Goal: Task Accomplishment & Management: Complete application form

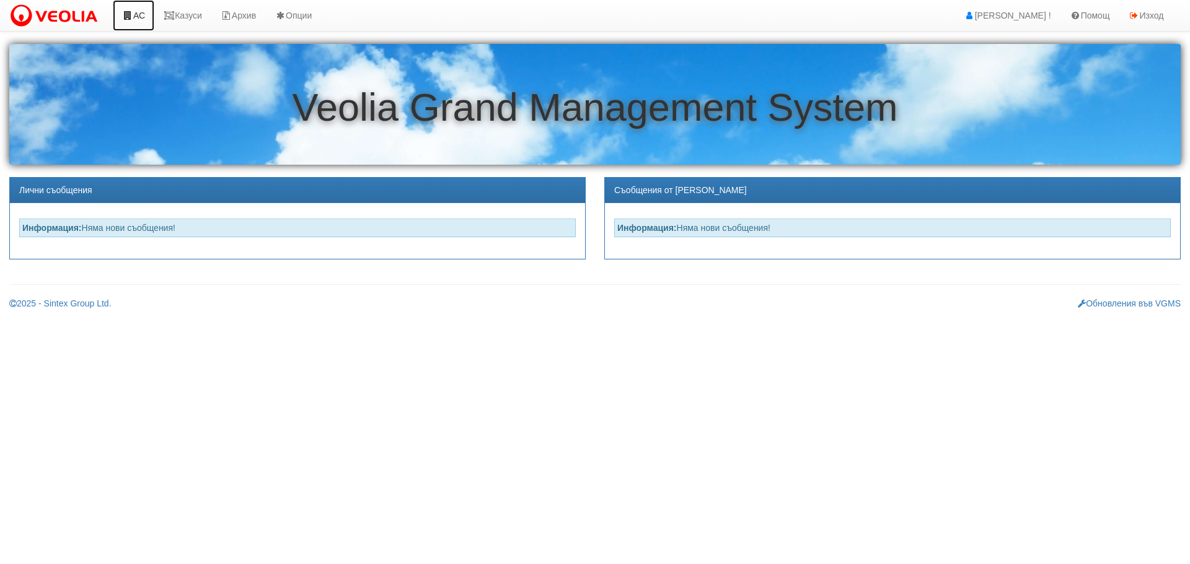
click at [135, 15] on link "АС" at bounding box center [134, 15] width 42 height 31
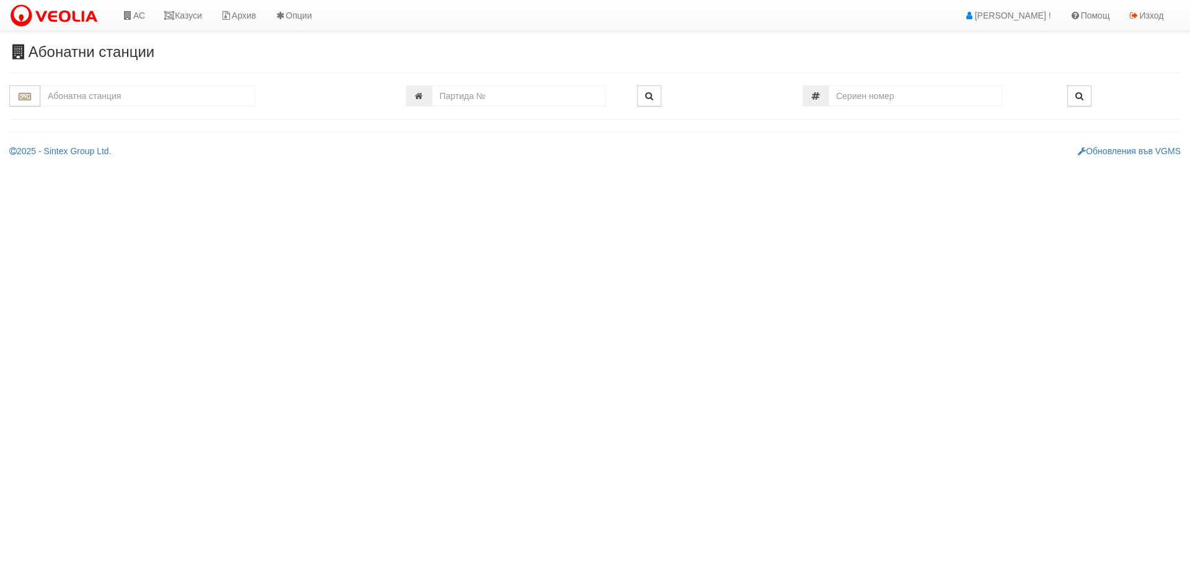
click at [153, 95] on input "text" at bounding box center [147, 95] width 215 height 21
click at [134, 118] on div "155/1 - Младост - "ВЕОЛИЯ"" at bounding box center [147, 115] width 211 height 14
type input "155/1 - Младост - "ВЕОЛИЯ""
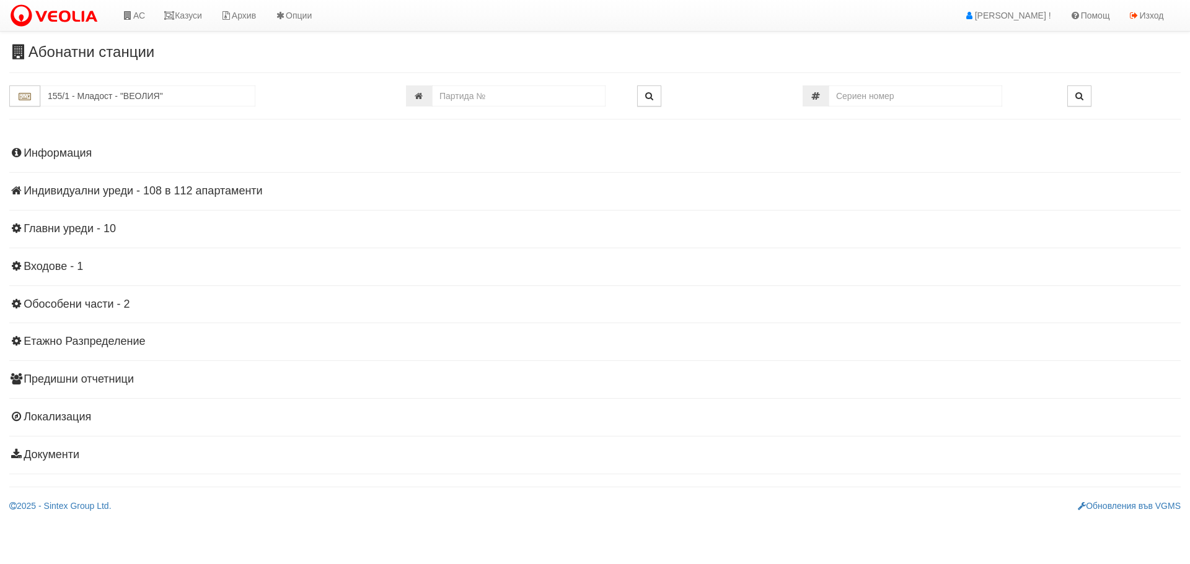
click at [107, 191] on h4 "Индивидуални уреди - 108 в 112 апартаменти" at bounding box center [594, 191] width 1171 height 12
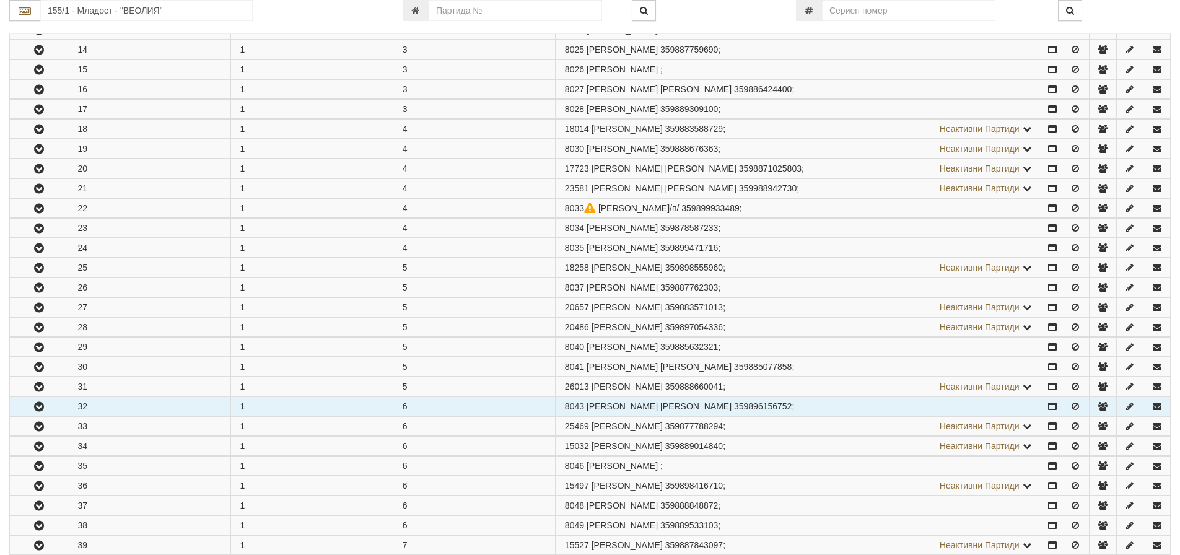
scroll to position [496, 0]
click at [39, 406] on icon "button" at bounding box center [39, 404] width 15 height 9
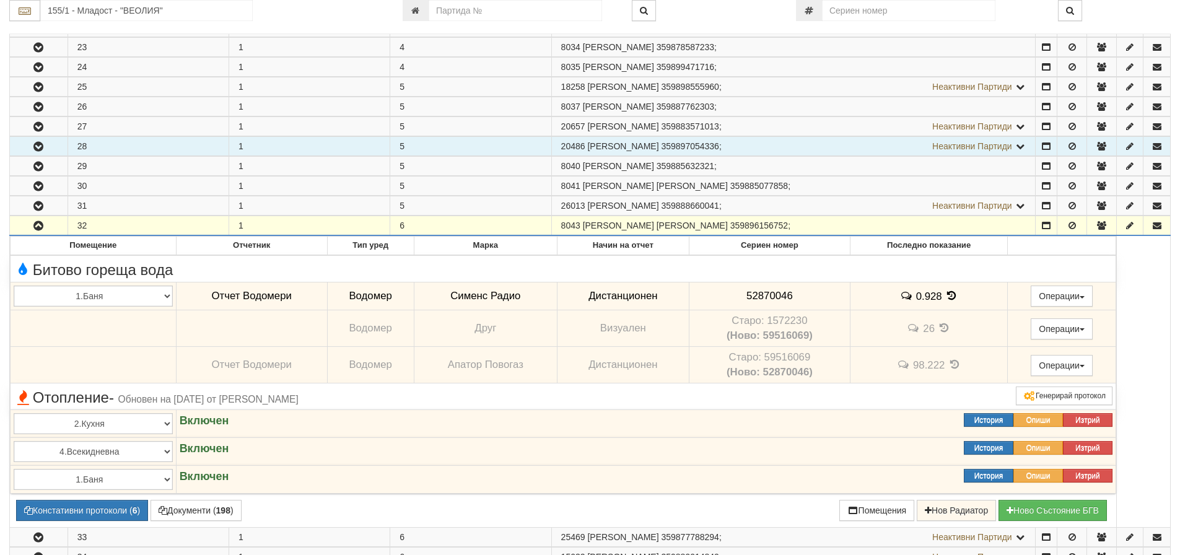
scroll to position [681, 0]
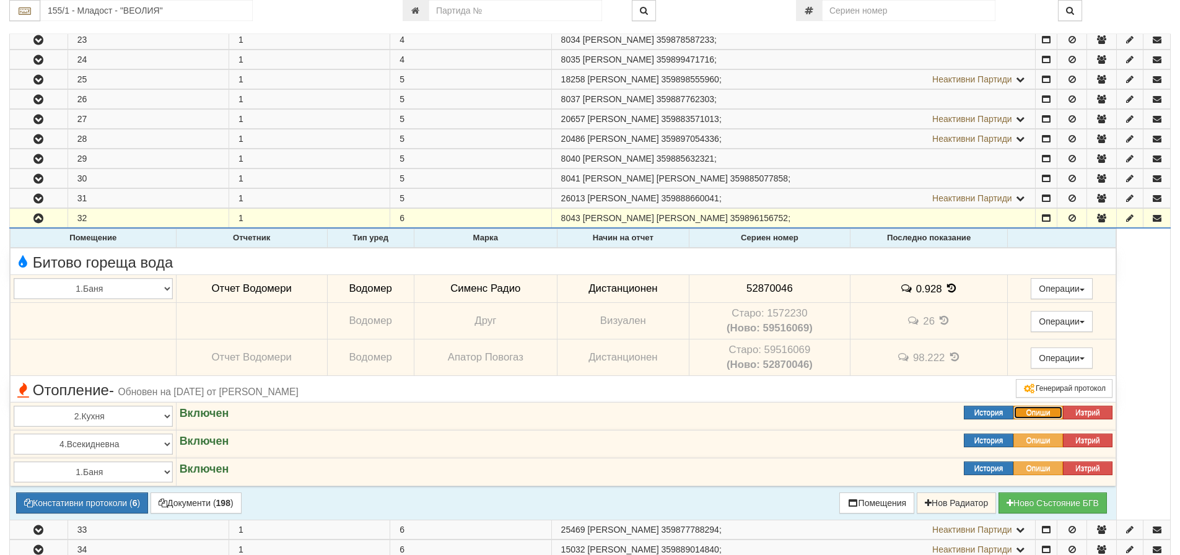
click at [1043, 410] on button "Опиши" at bounding box center [1039, 413] width 50 height 14
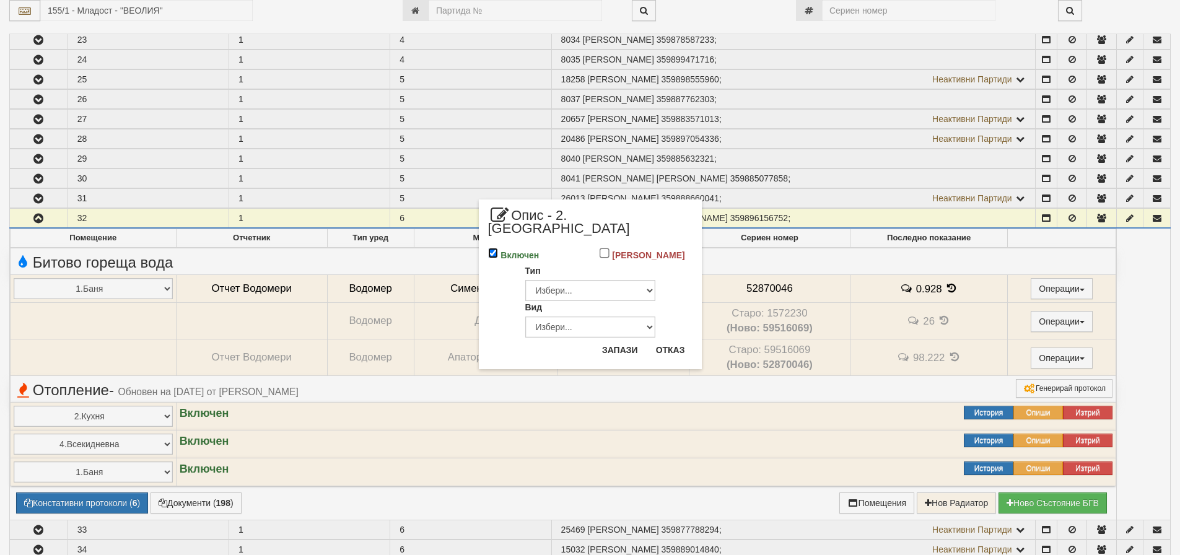
click at [492, 248] on input "Включен" at bounding box center [493, 253] width 11 height 11
checkbox input "false"
click at [624, 340] on button "Запази" at bounding box center [620, 350] width 51 height 20
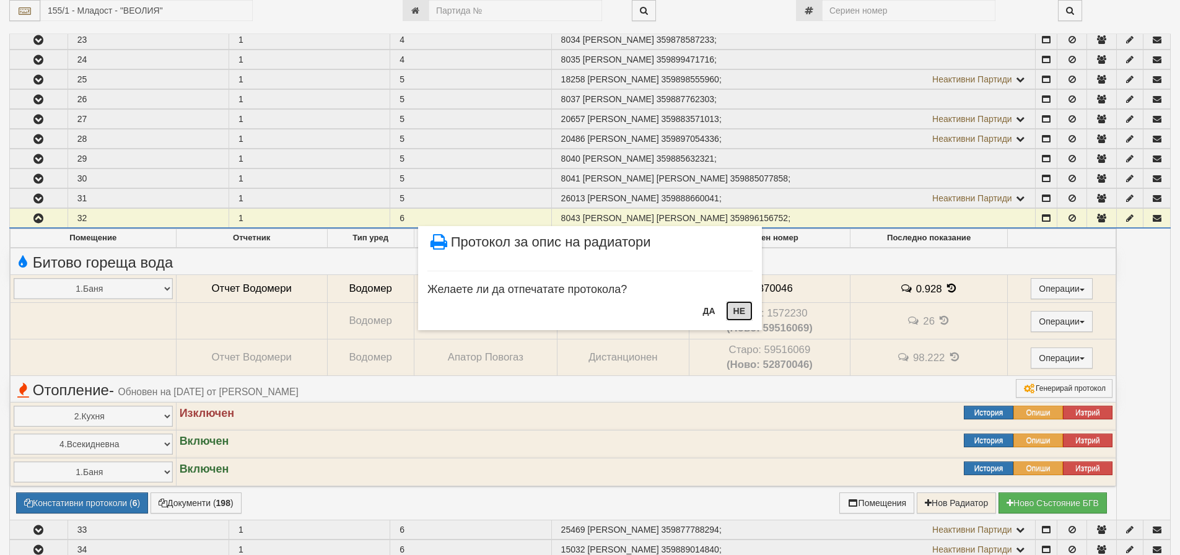
click at [740, 307] on button "НЕ" at bounding box center [739, 311] width 27 height 20
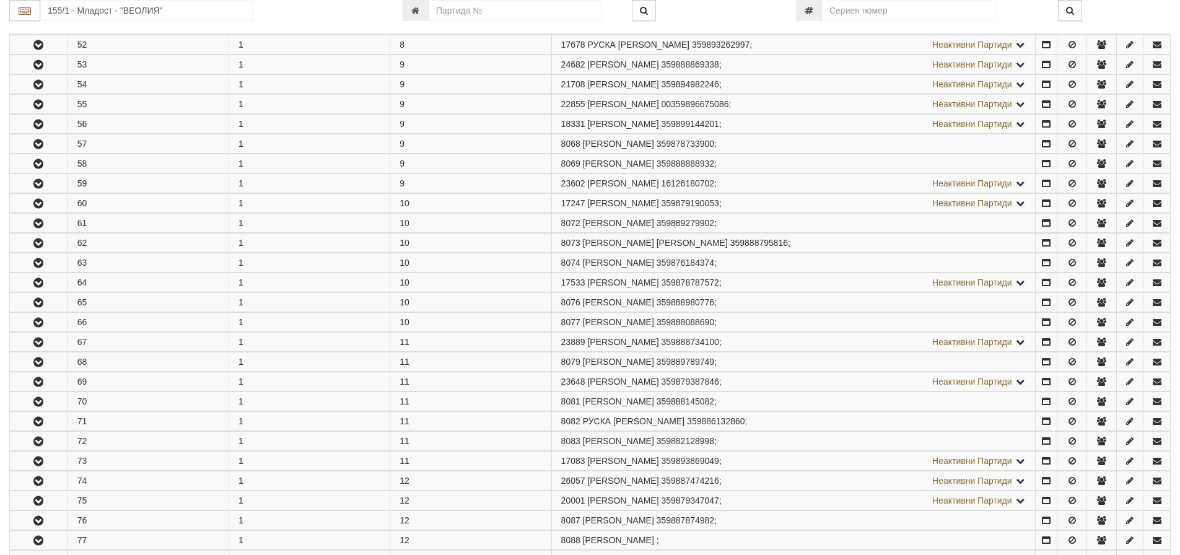
scroll to position [1549, 0]
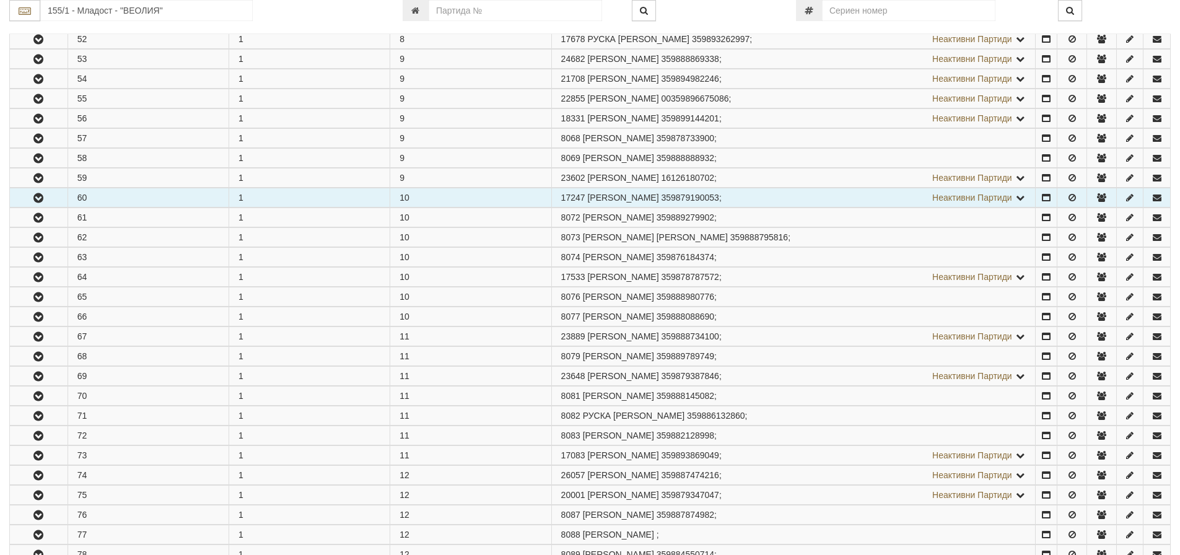
click at [40, 194] on icon "button" at bounding box center [38, 198] width 15 height 9
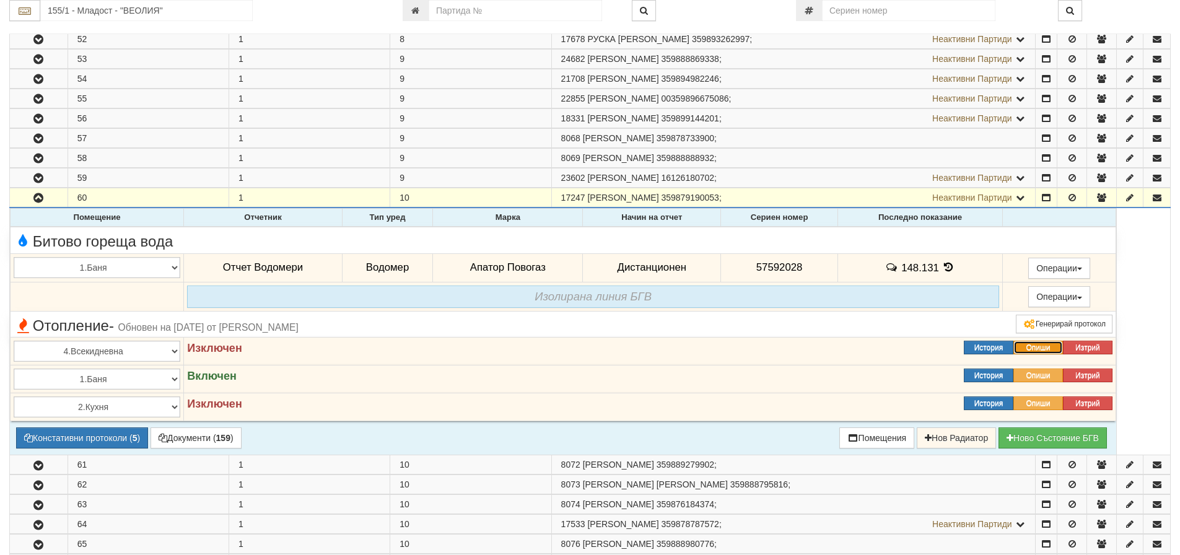
click at [1046, 346] on button "Опиши" at bounding box center [1039, 348] width 50 height 14
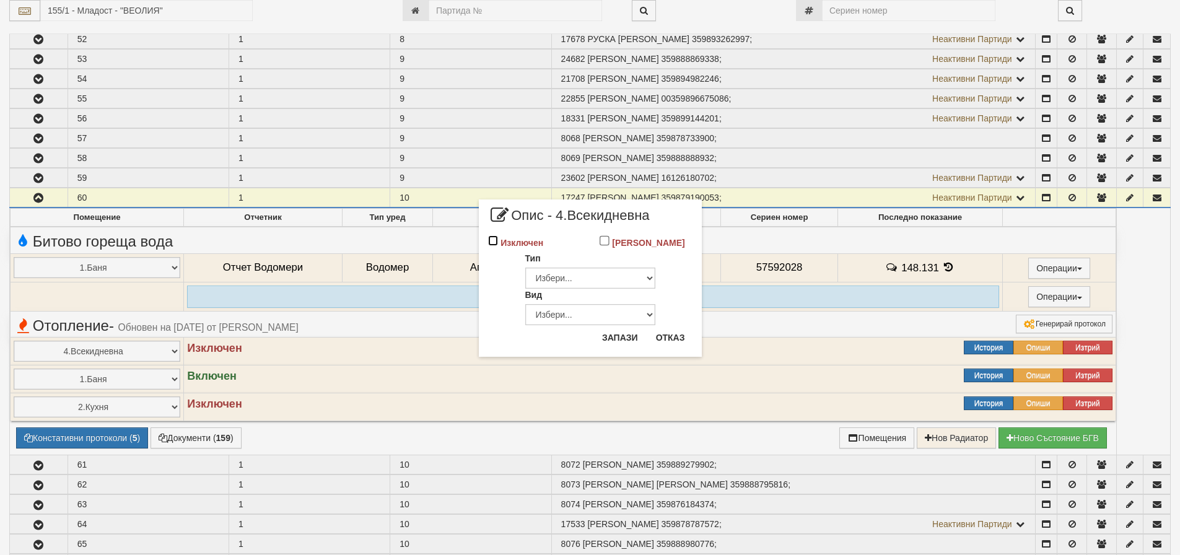
click at [494, 241] on input "Изключен" at bounding box center [493, 240] width 11 height 11
checkbox input "true"
click at [608, 338] on button "Запази" at bounding box center [620, 338] width 51 height 20
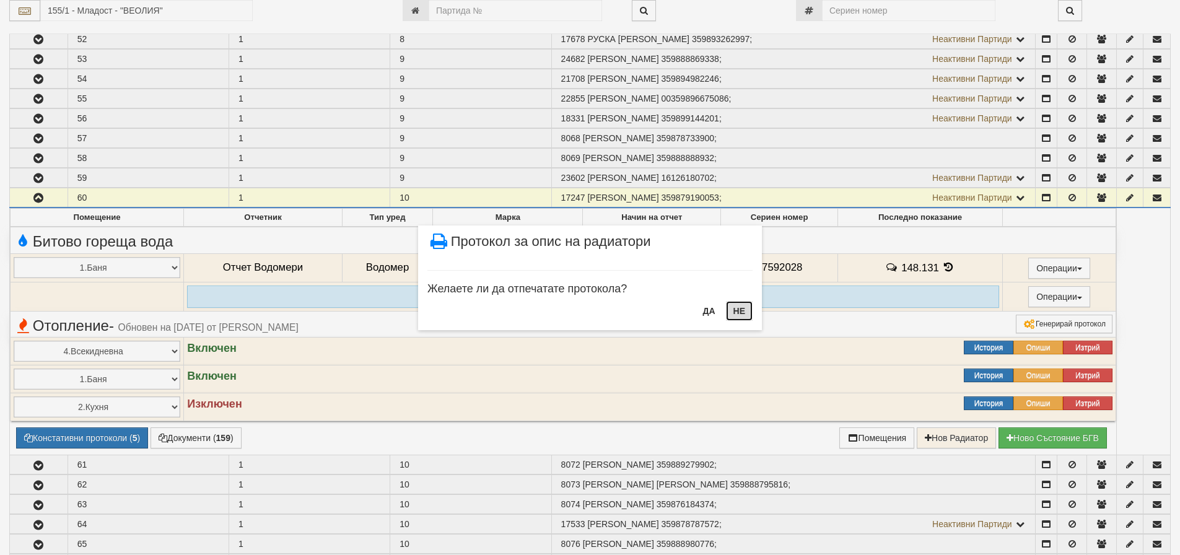
click at [747, 311] on button "НЕ" at bounding box center [739, 311] width 27 height 20
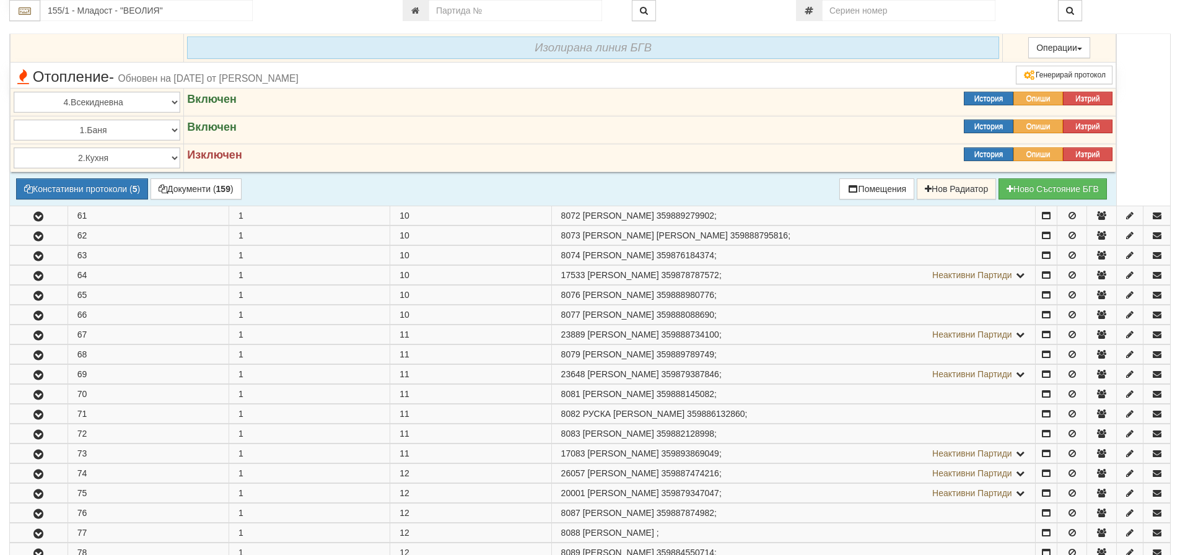
scroll to position [1921, 0]
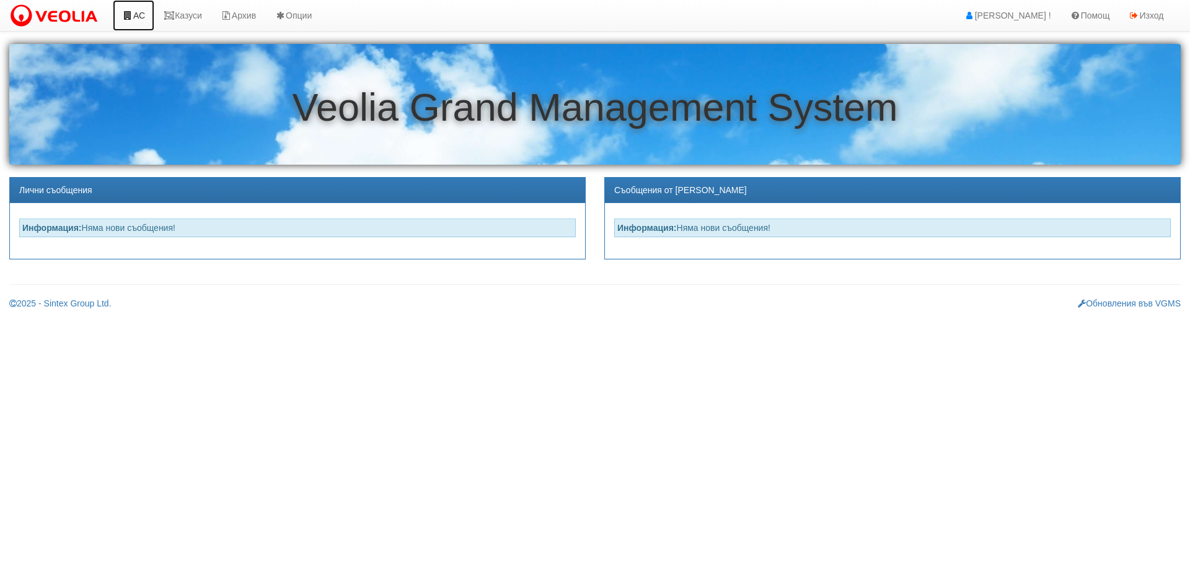
click at [139, 14] on link "АС" at bounding box center [134, 15] width 42 height 31
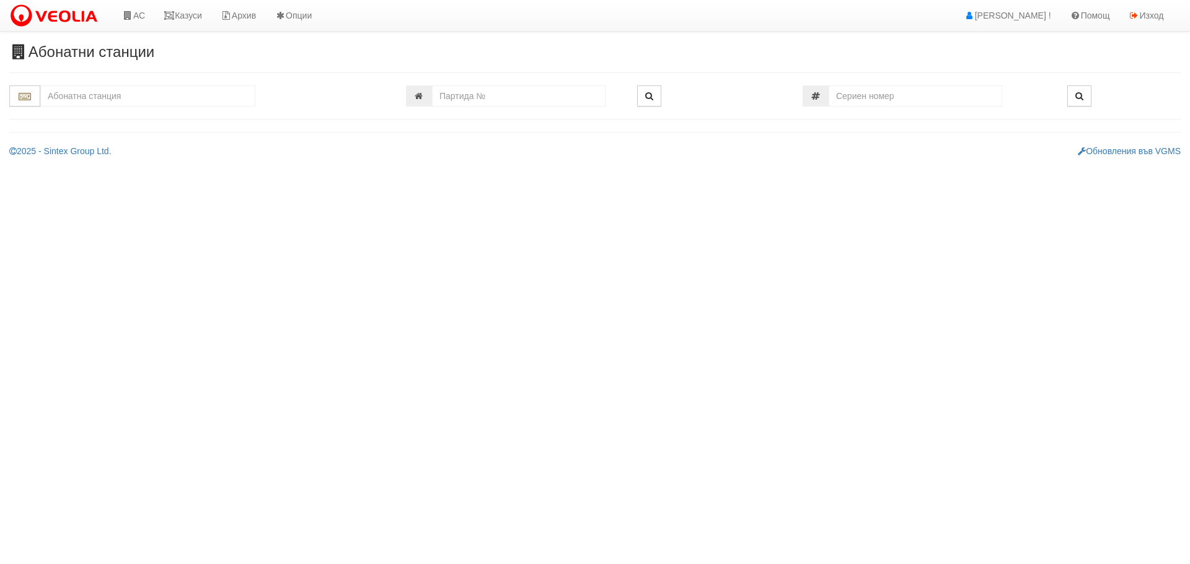
click at [125, 101] on input "text" at bounding box center [147, 95] width 215 height 21
click at [112, 116] on div "153/1 - Младост - "ТЕХЕМ"" at bounding box center [147, 115] width 211 height 14
type input "153/1 - Младост - "ТЕХЕМ""
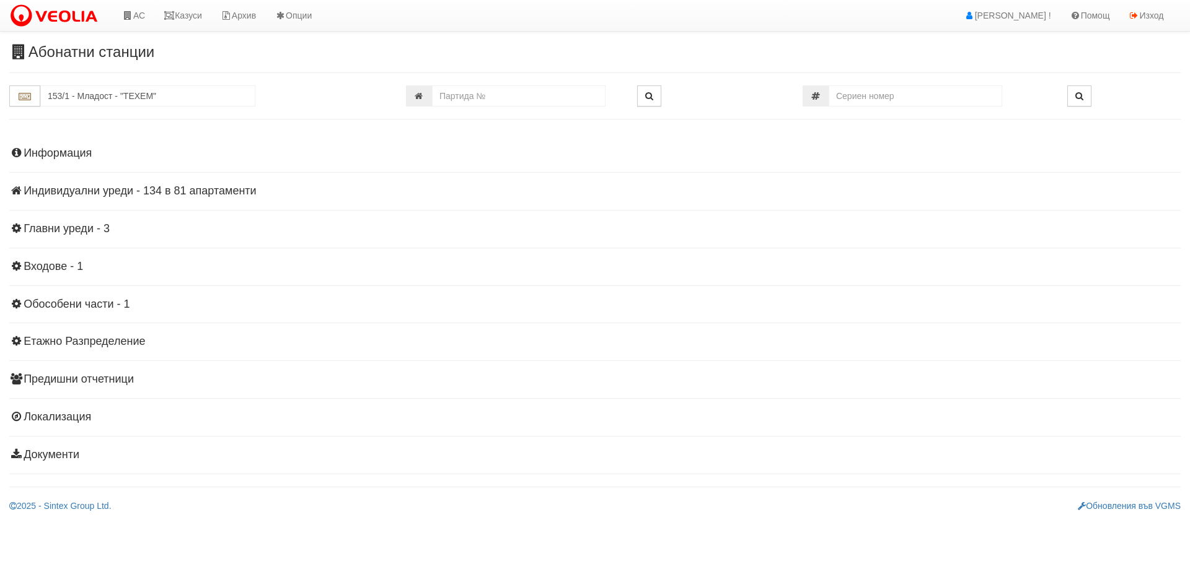
click at [104, 188] on h4 "Индивидуални уреди - 134 в 81 апартаменти" at bounding box center [594, 191] width 1171 height 12
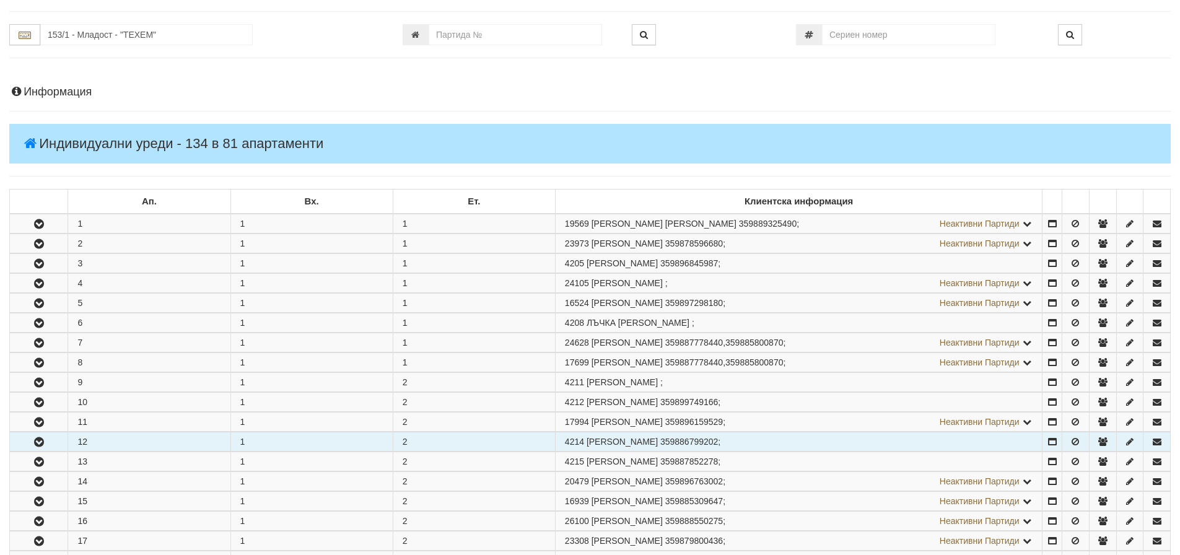
scroll to position [62, 0]
click at [37, 441] on icon "button" at bounding box center [39, 441] width 15 height 9
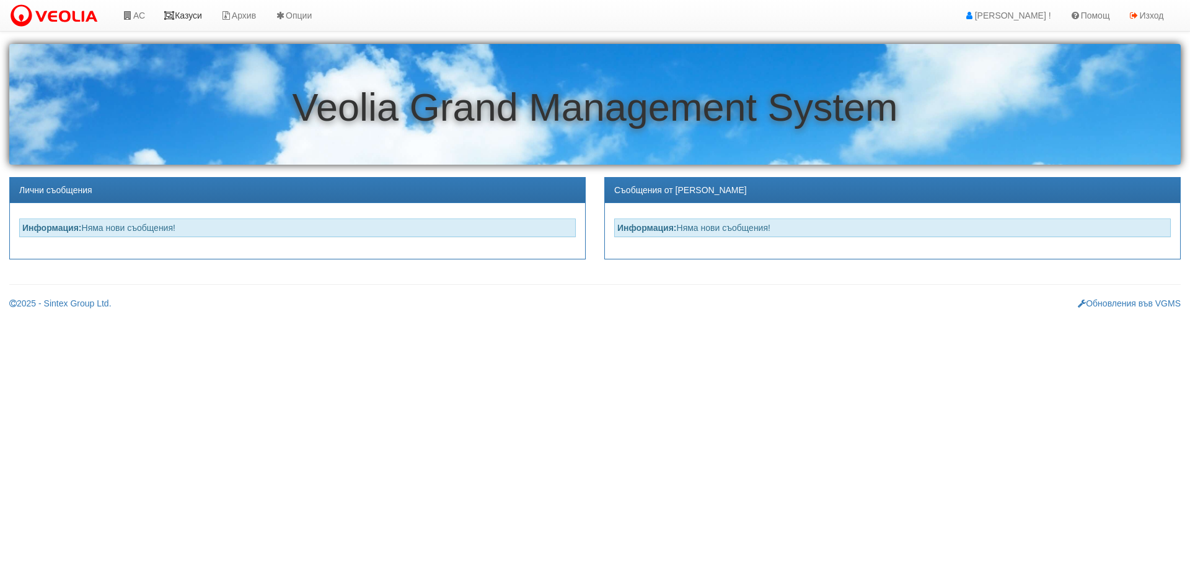
click at [181, 14] on link "Казуси" at bounding box center [182, 15] width 57 height 31
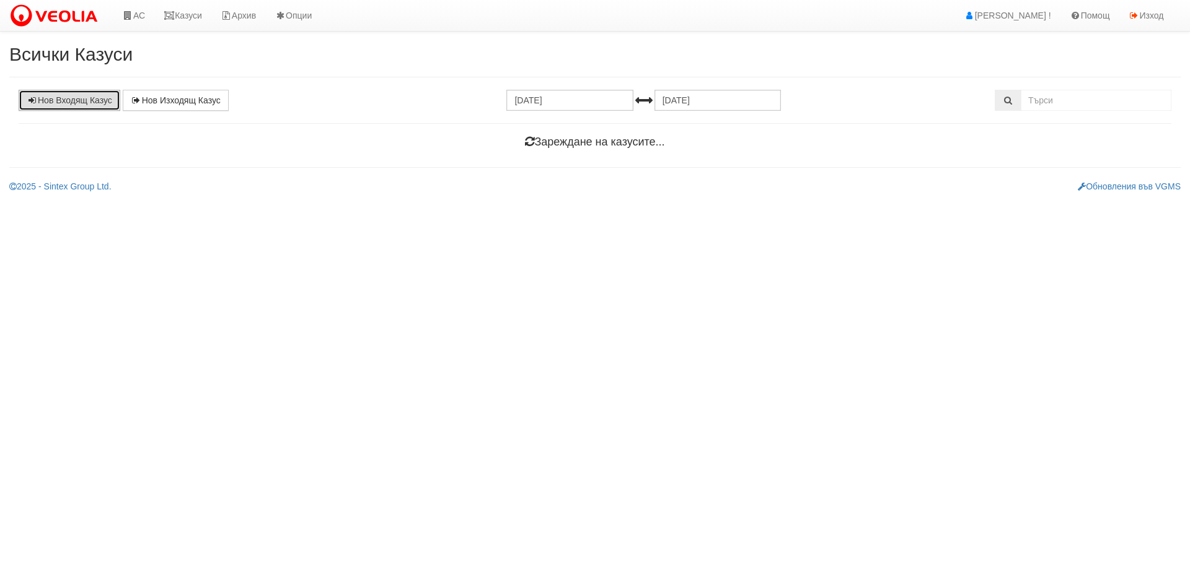
click at [94, 107] on link "Нов Входящ Казус" at bounding box center [70, 100] width 102 height 21
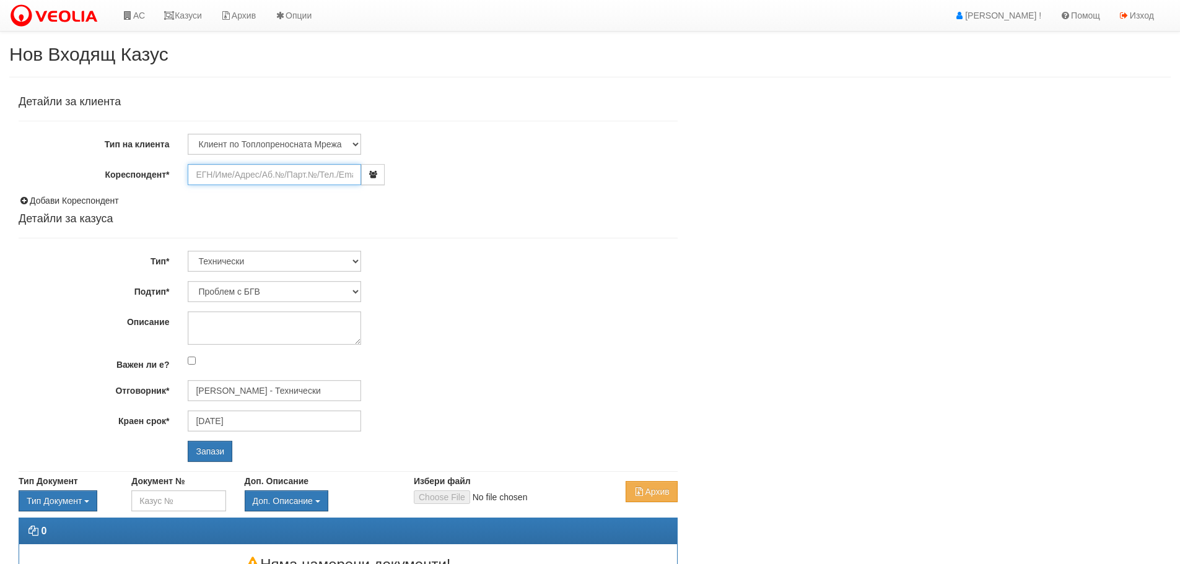
click at [261, 174] on input "Кореспондент*" at bounding box center [274, 174] width 173 height 21
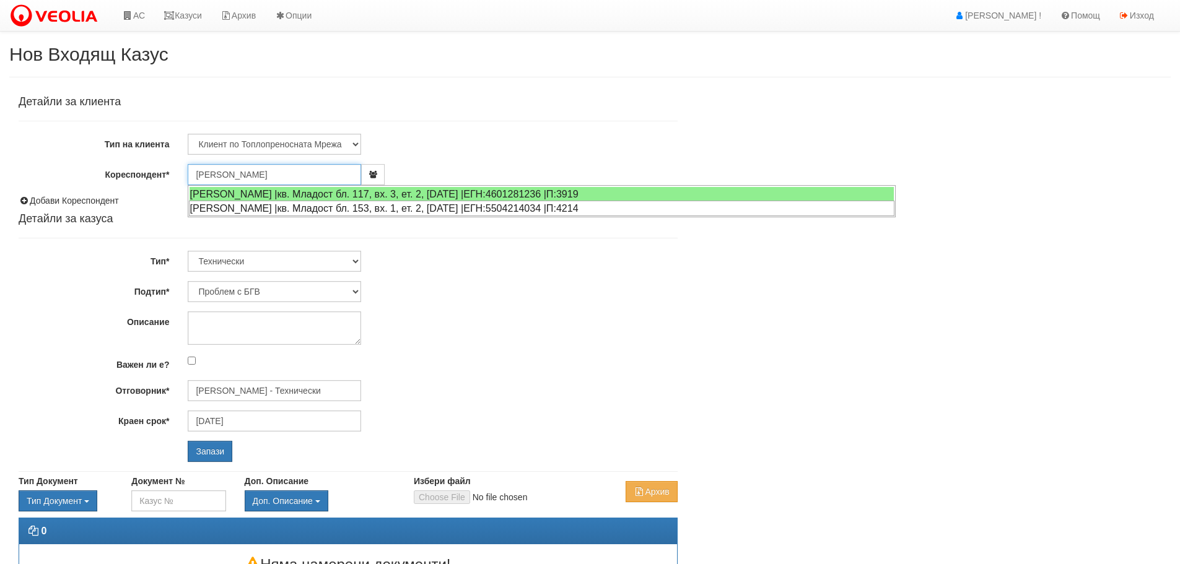
click at [249, 210] on div "[PERSON_NAME] |кв. Младост бл. 153, вх. 1, ет. 2, [DATE] |ЕГН:5504214034 |П:4214" at bounding box center [542, 208] width 706 height 15
type input "[PERSON_NAME]"
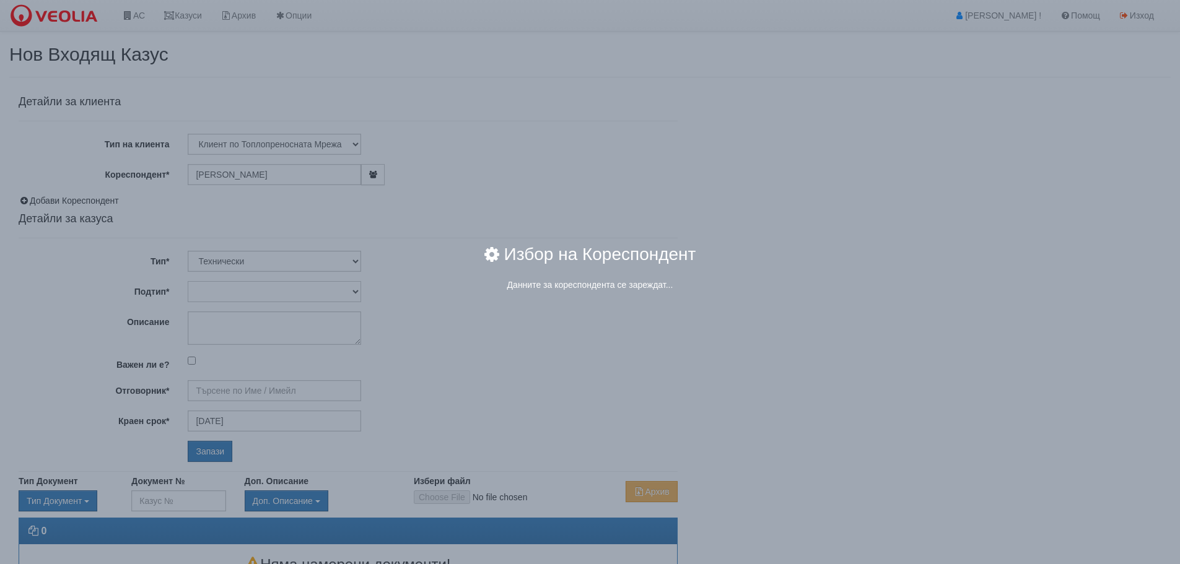
type input "[PERSON_NAME] - Технически"
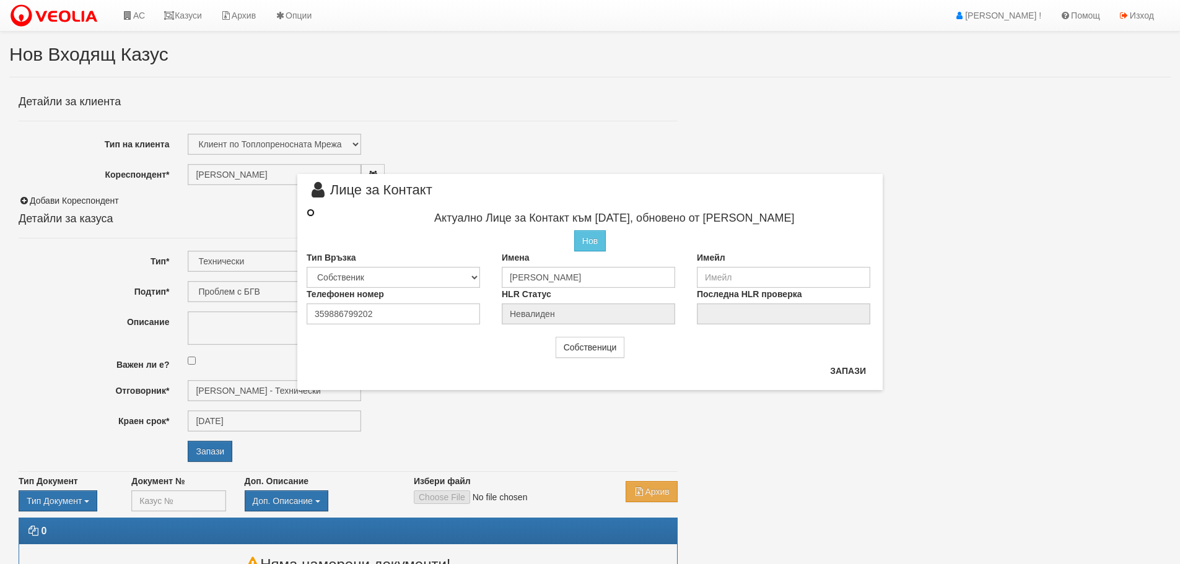
click at [310, 214] on input "radio" at bounding box center [311, 213] width 8 height 8
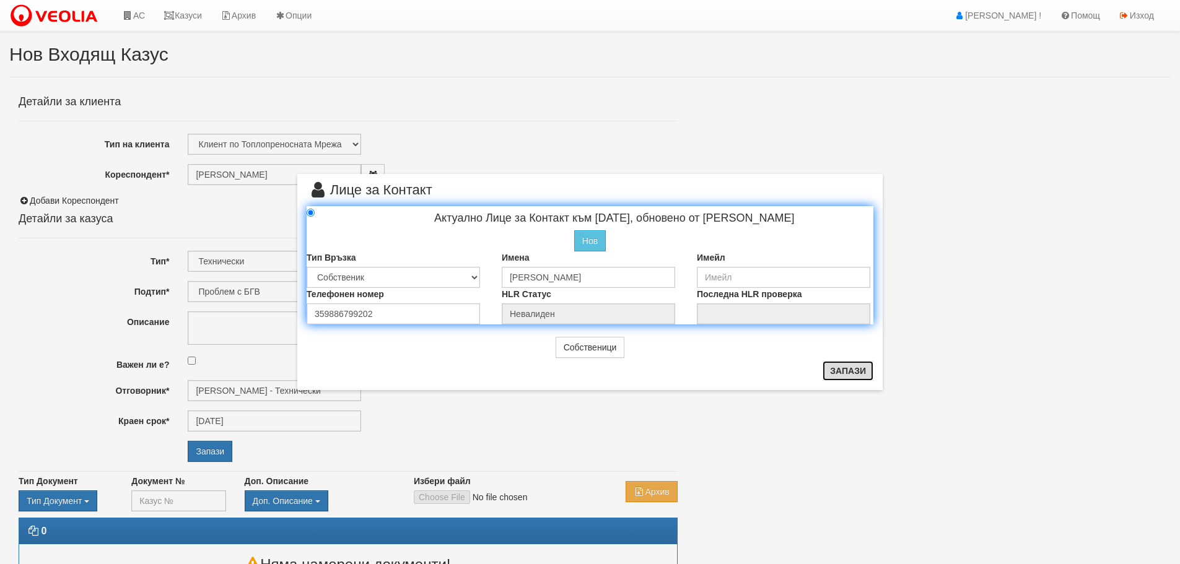
click at [846, 368] on button "Запази" at bounding box center [848, 371] width 51 height 20
radio input "true"
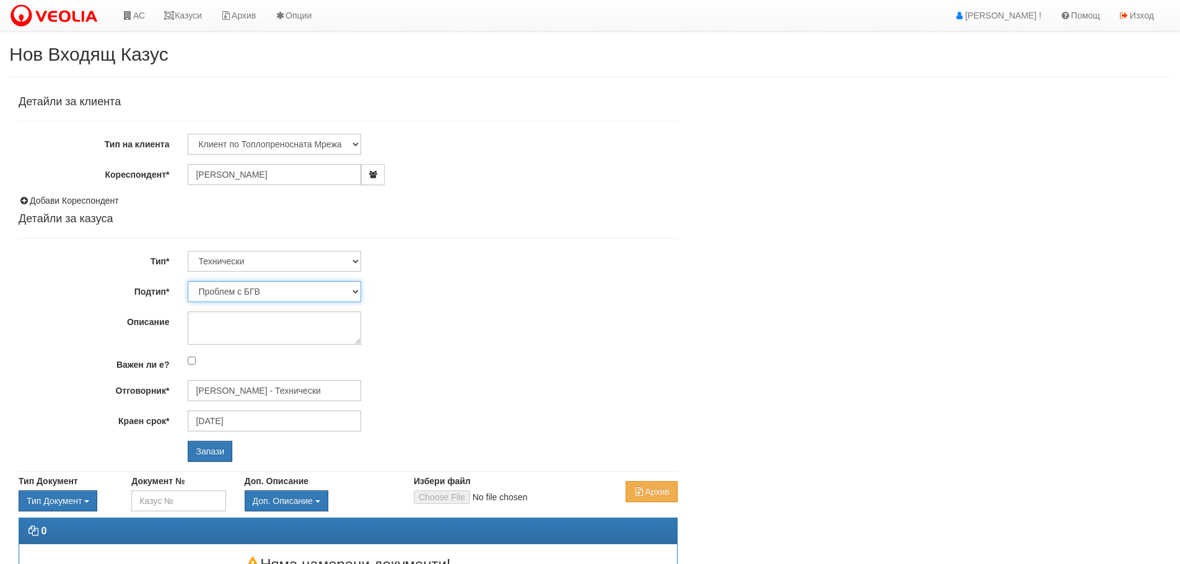
click at [284, 290] on select "Проблем с БГВ Теч ВОИ Теч БГВ Теч в АС Теч от водомер Проблем в АС Интервенция …" at bounding box center [274, 291] width 173 height 21
select select "Интервенция с УДР"
click at [188, 281] on select "Проблем с БГВ Теч ВОИ Теч БГВ Теч в АС Теч от водомер Проблем в АС Интервенция …" at bounding box center [274, 291] width 173 height 21
type input "12/10/2025"
type input "Дончо Дончев - Технически"
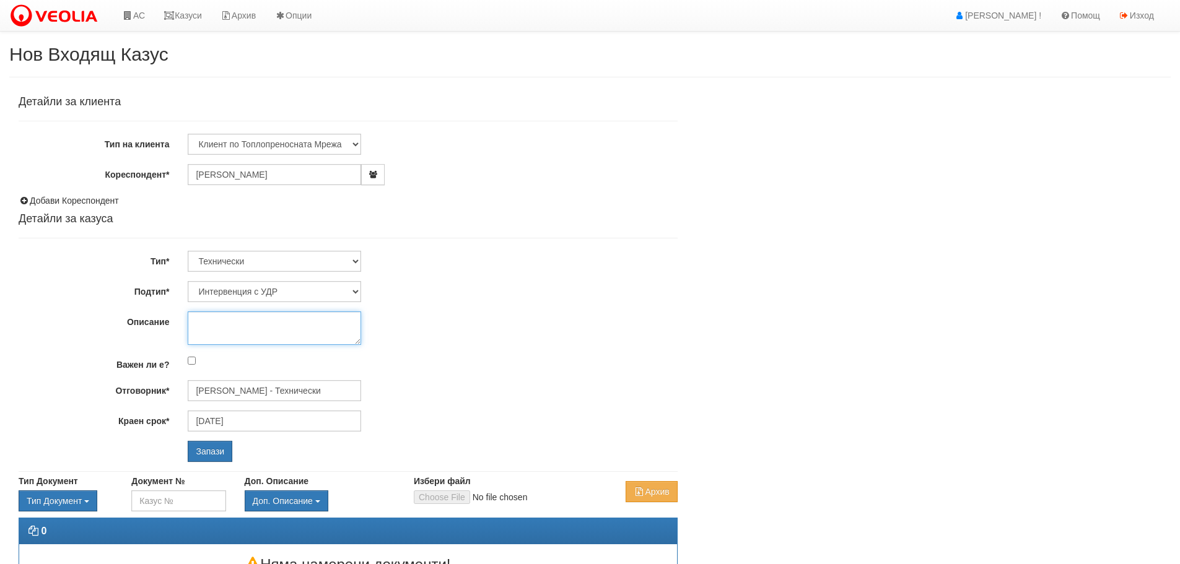
click at [247, 327] on textarea "Описание" at bounding box center [274, 328] width 173 height 33
type textarea "монтаж на ново УДР- ТЕХЕМ"
click at [328, 394] on input "Дончо Дончев - Технически" at bounding box center [274, 390] width 173 height 21
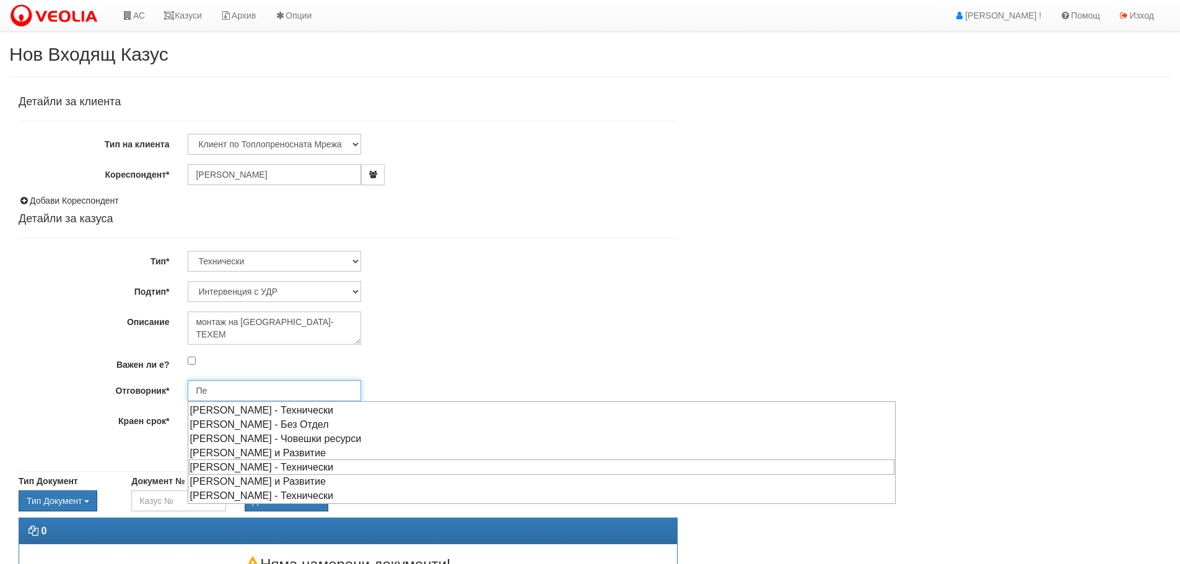
click at [244, 467] on div "Петър Добрев - Технически" at bounding box center [542, 467] width 706 height 15
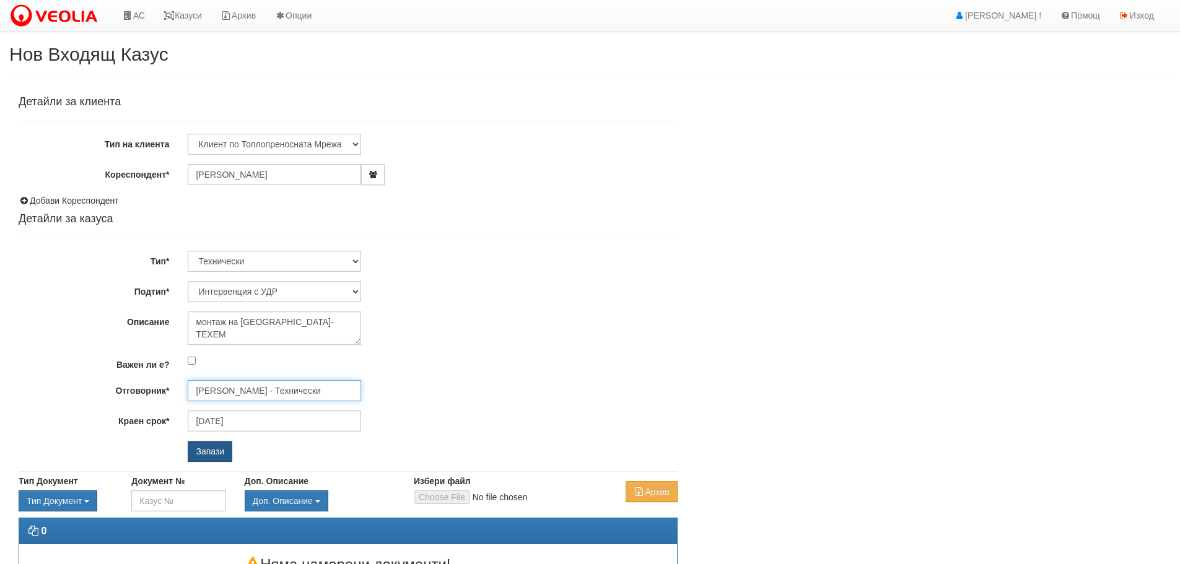
type input "Петър Добрев - Технически"
click at [211, 454] on input "Запази" at bounding box center [210, 451] width 45 height 21
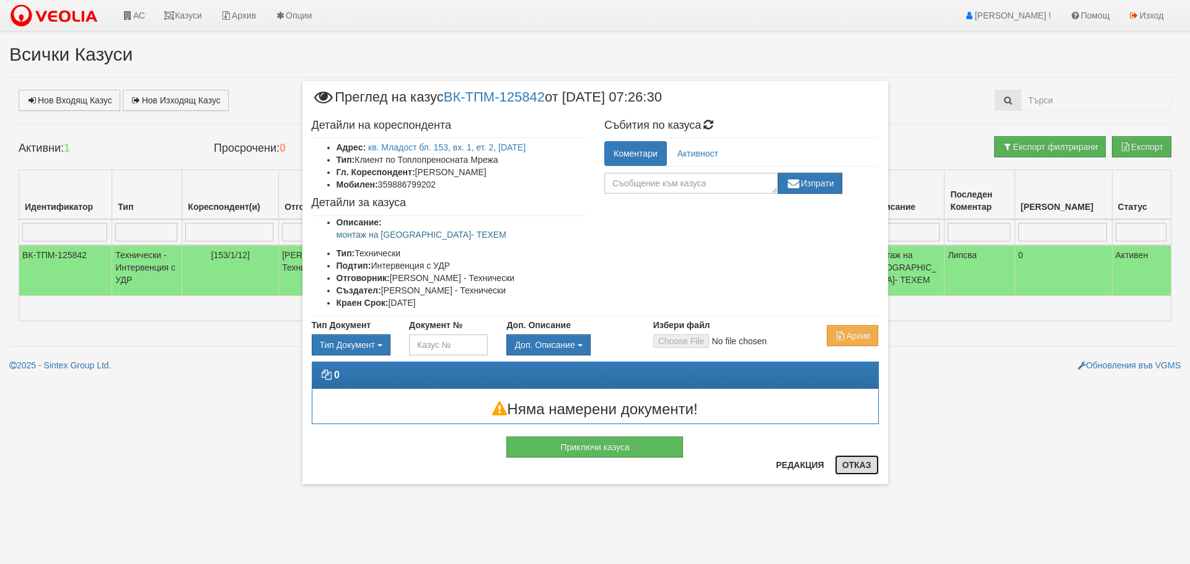
click at [857, 464] on button "Отказ" at bounding box center [857, 465] width 44 height 20
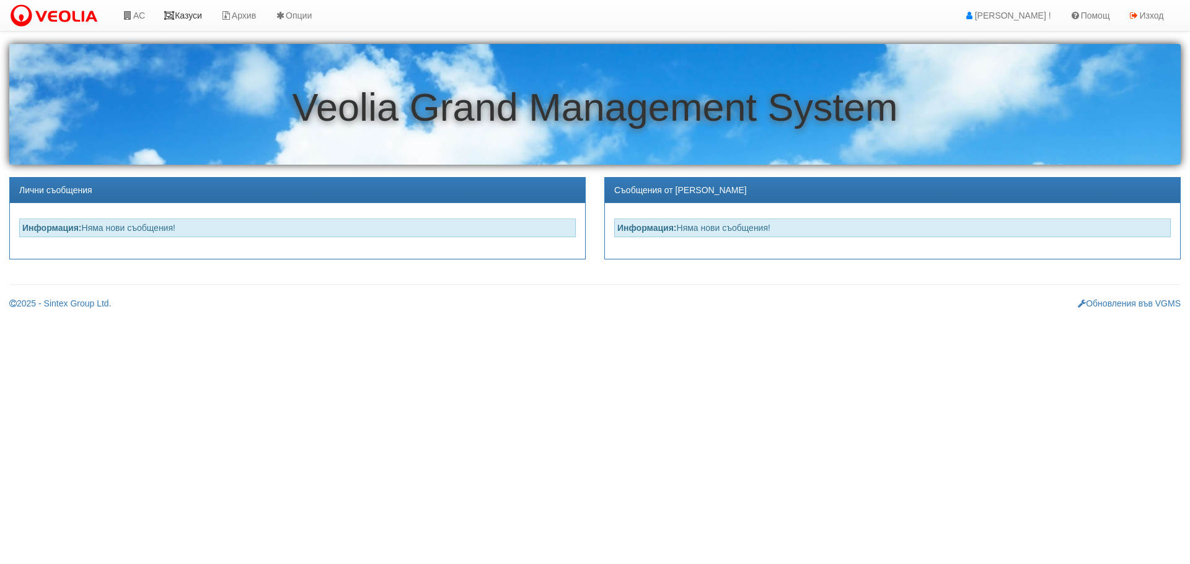
click at [200, 11] on link "Казуси" at bounding box center [182, 15] width 57 height 31
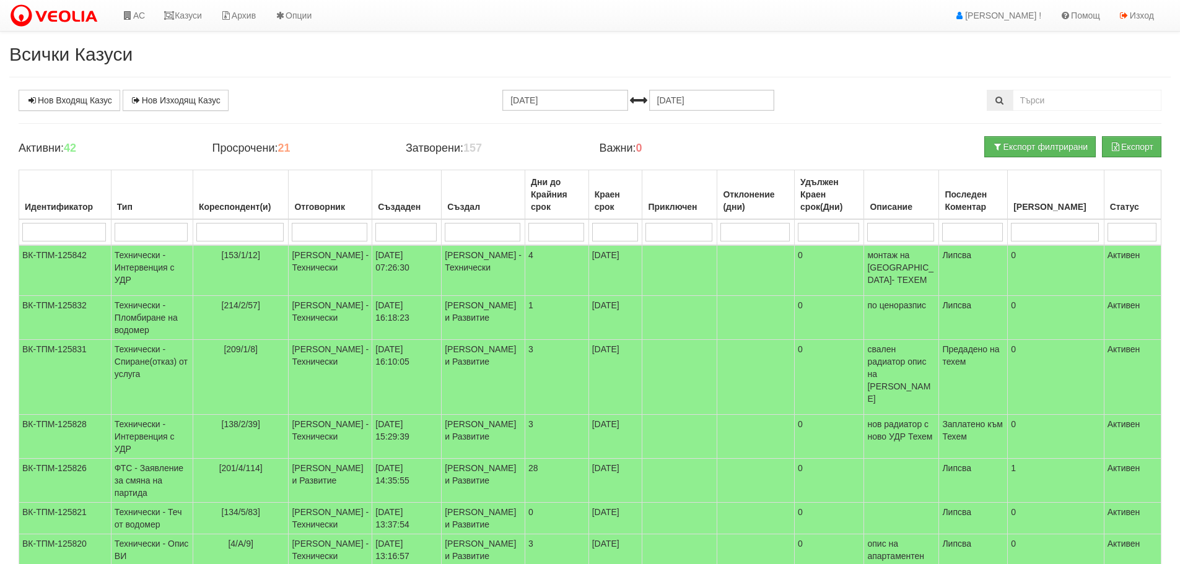
click at [229, 233] on input "search" at bounding box center [239, 232] width 87 height 19
type input "1"
type input "151"
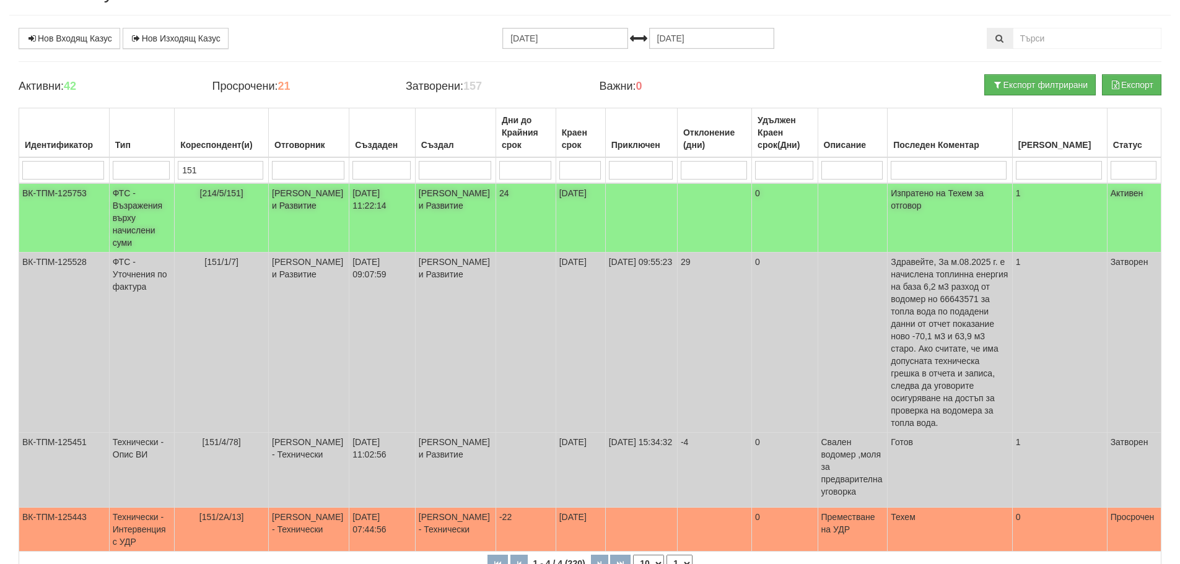
scroll to position [97, 0]
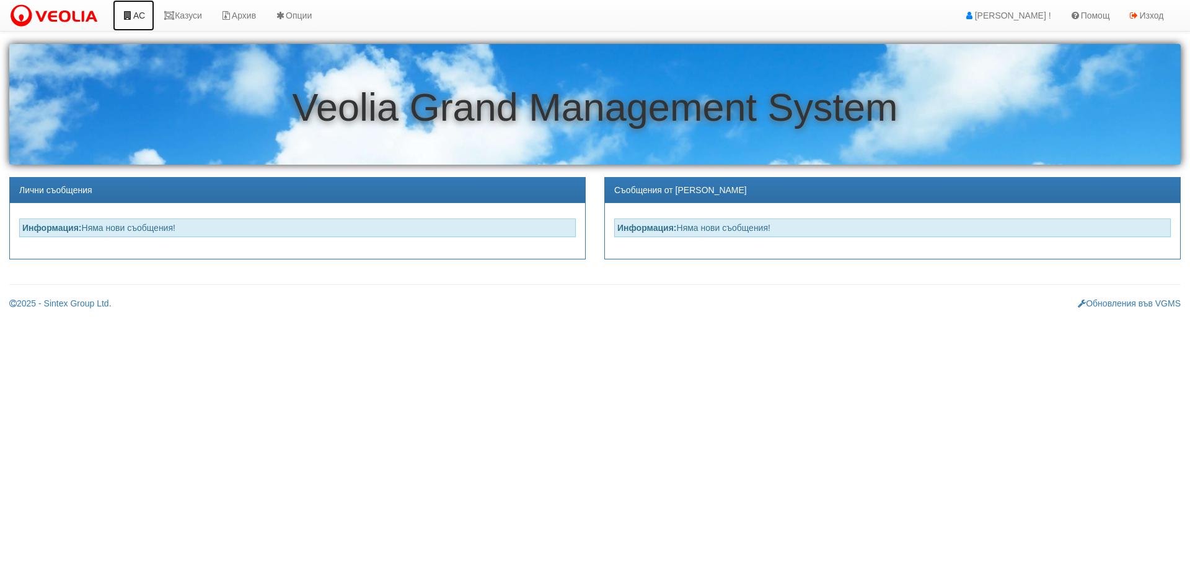
click at [146, 14] on link "АС" at bounding box center [134, 15] width 42 height 31
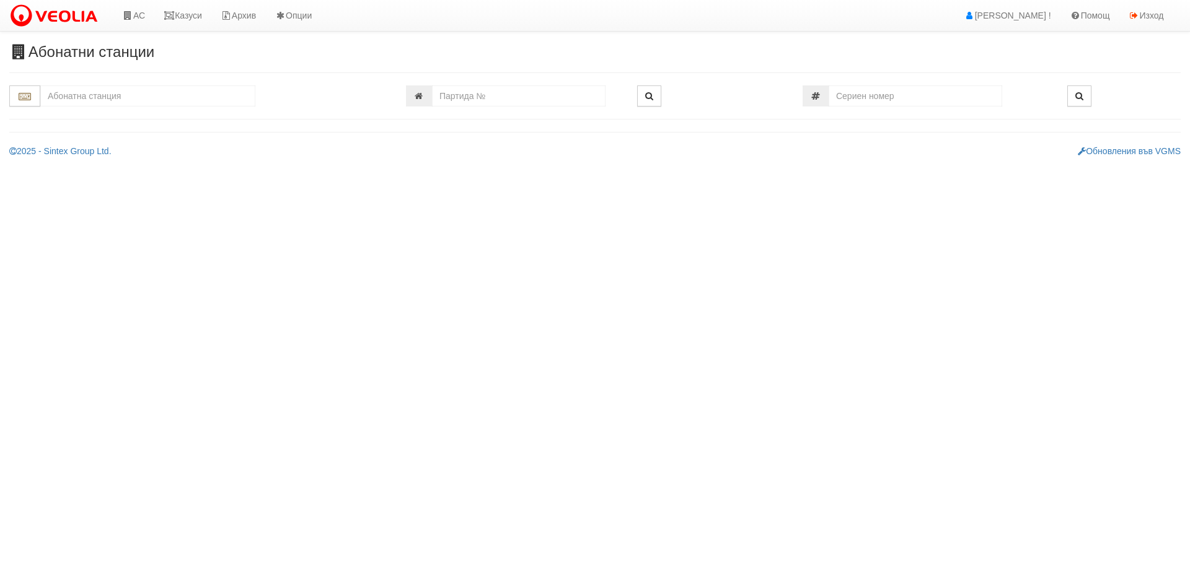
click at [131, 95] on input "text" at bounding box center [147, 95] width 215 height 21
click at [128, 115] on div "109/1,2 - Младост - "ВЕОЛИЯ"" at bounding box center [147, 115] width 211 height 14
type input "109/1,2 - Младост - "ВЕОЛИЯ""
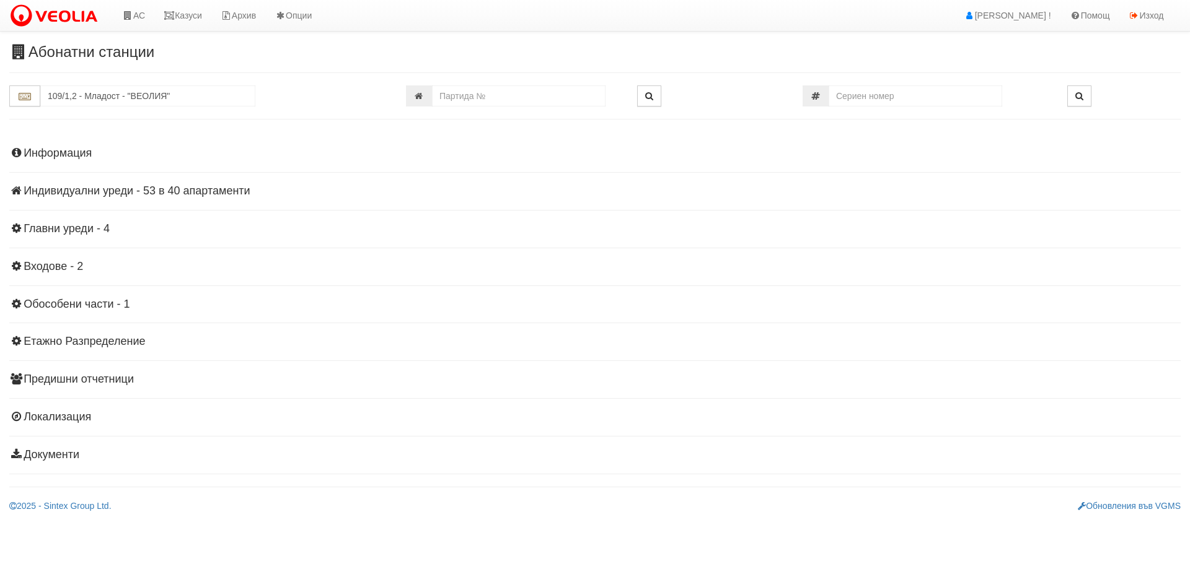
click at [62, 188] on h4 "Индивидуални уреди - 53 в 40 апартаменти" at bounding box center [594, 191] width 1171 height 12
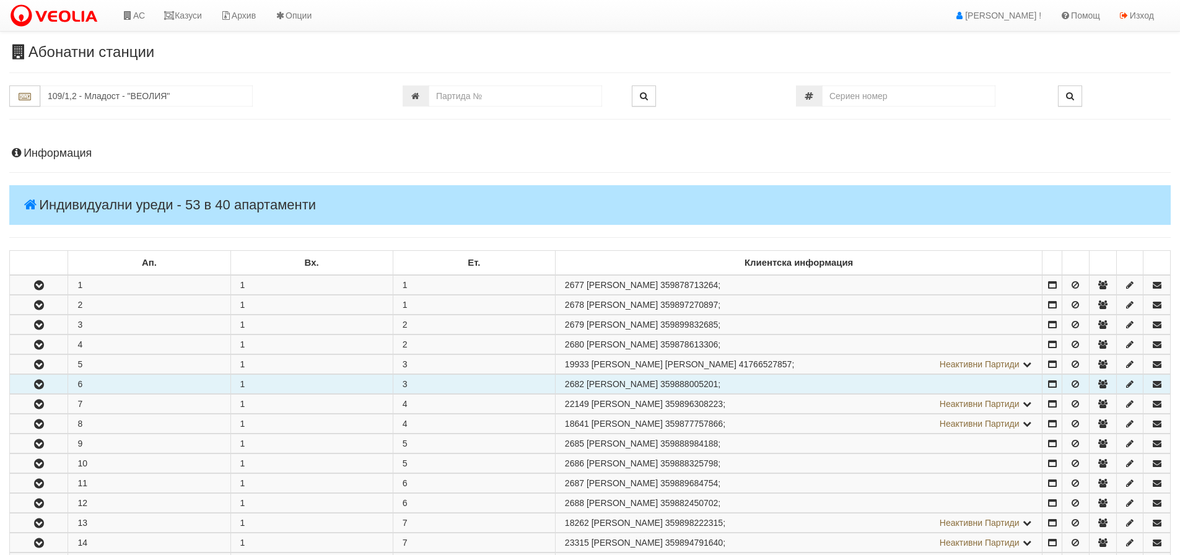
click at [36, 382] on icon "button" at bounding box center [39, 384] width 15 height 9
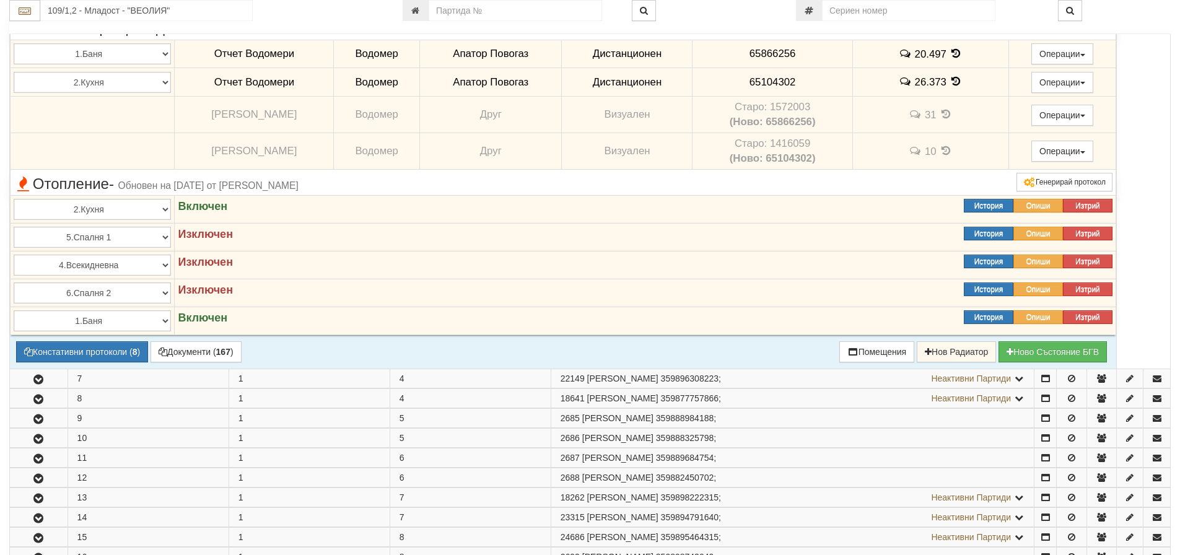
scroll to position [434, 0]
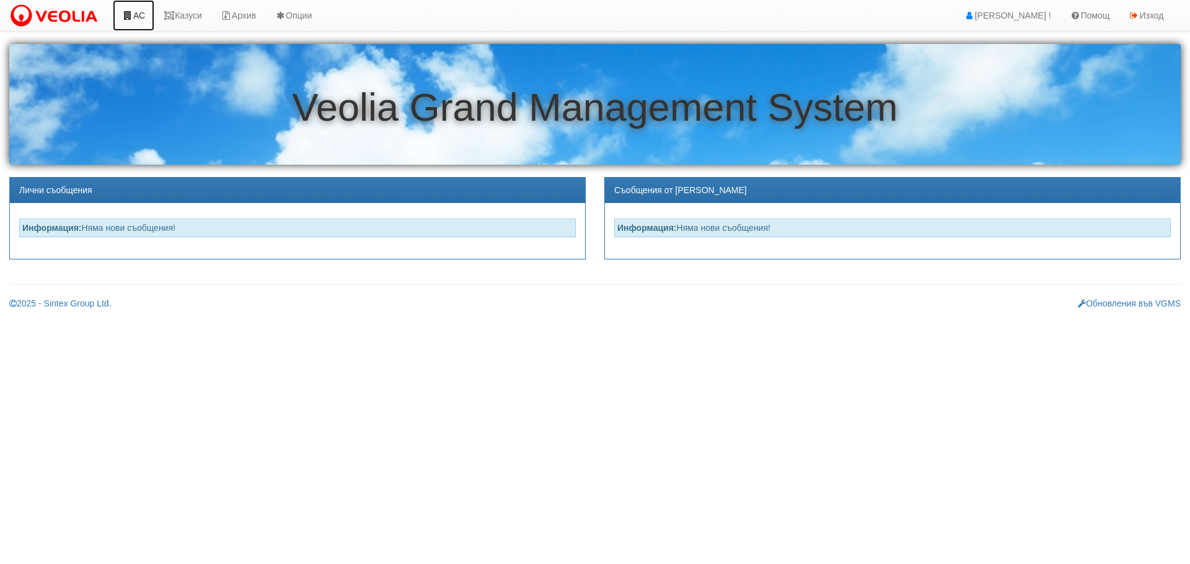
click at [134, 16] on link "АС" at bounding box center [134, 15] width 42 height 31
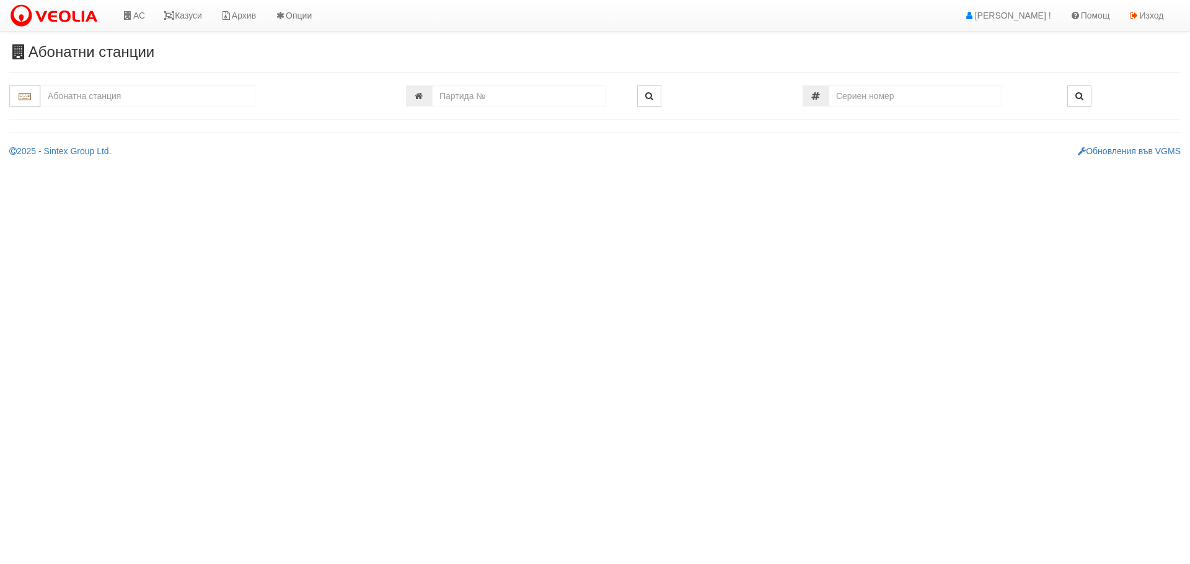
click at [94, 94] on input "text" at bounding box center [147, 95] width 215 height 21
click at [87, 113] on div "119/1 - Младост - "ВЕОЛИЯ"" at bounding box center [147, 115] width 211 height 14
type input "119/1 - Младост - "ВЕОЛИЯ""
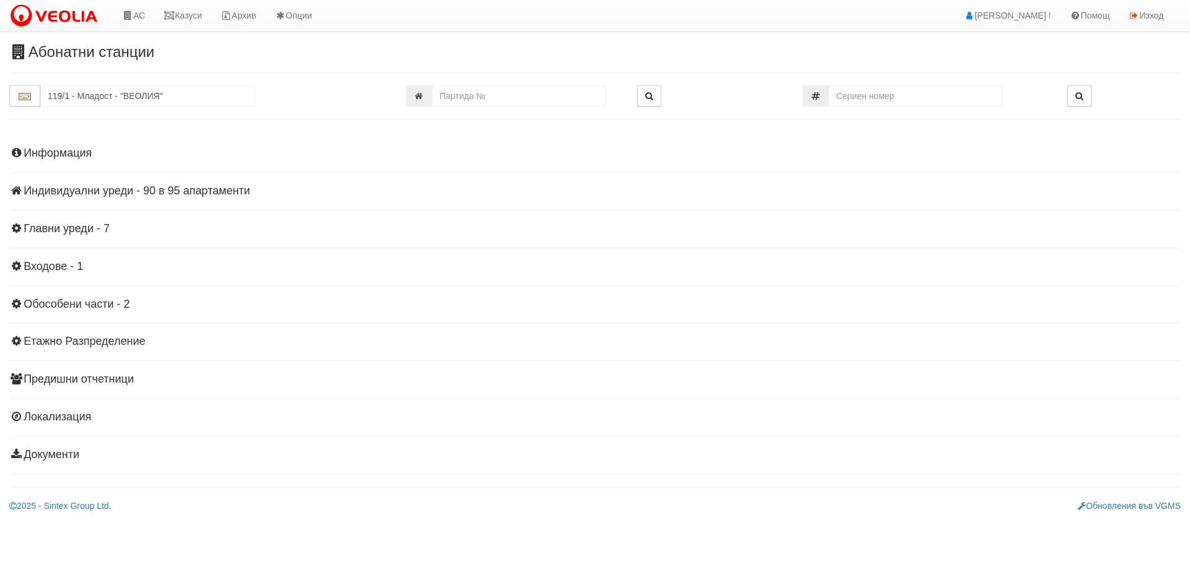
click at [95, 190] on h4 "Индивидуални уреди - 90 в 95 апартаменти" at bounding box center [594, 191] width 1171 height 12
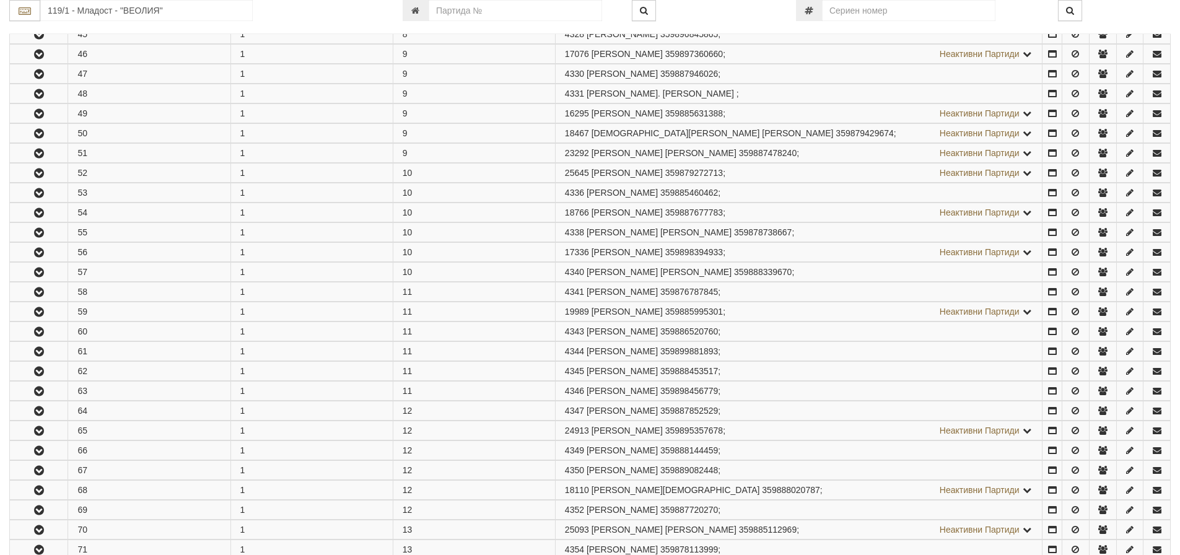
scroll to position [1177, 0]
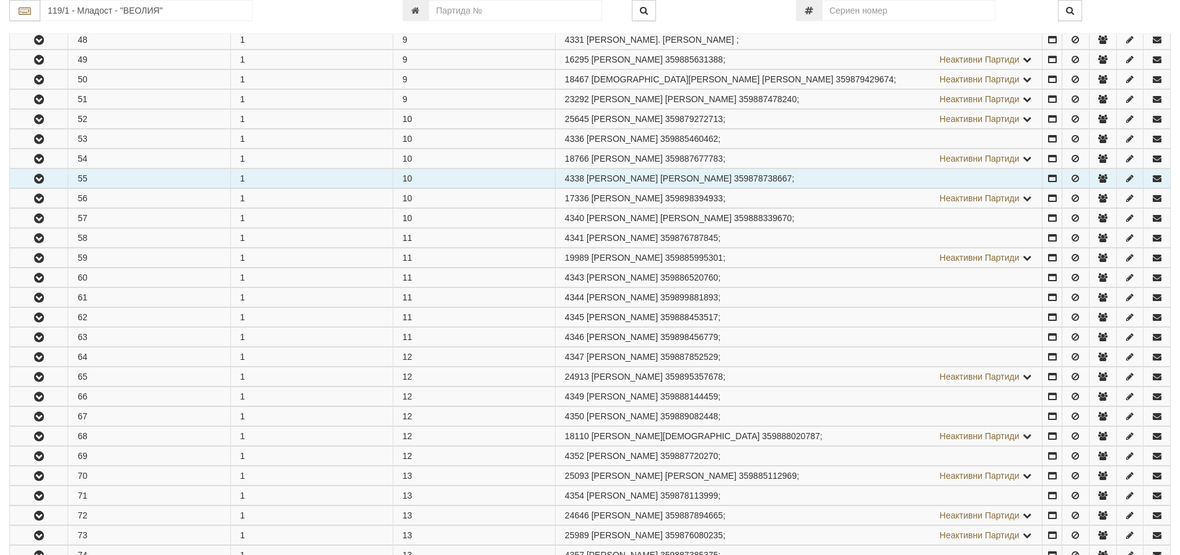
click at [34, 176] on icon "button" at bounding box center [39, 179] width 15 height 9
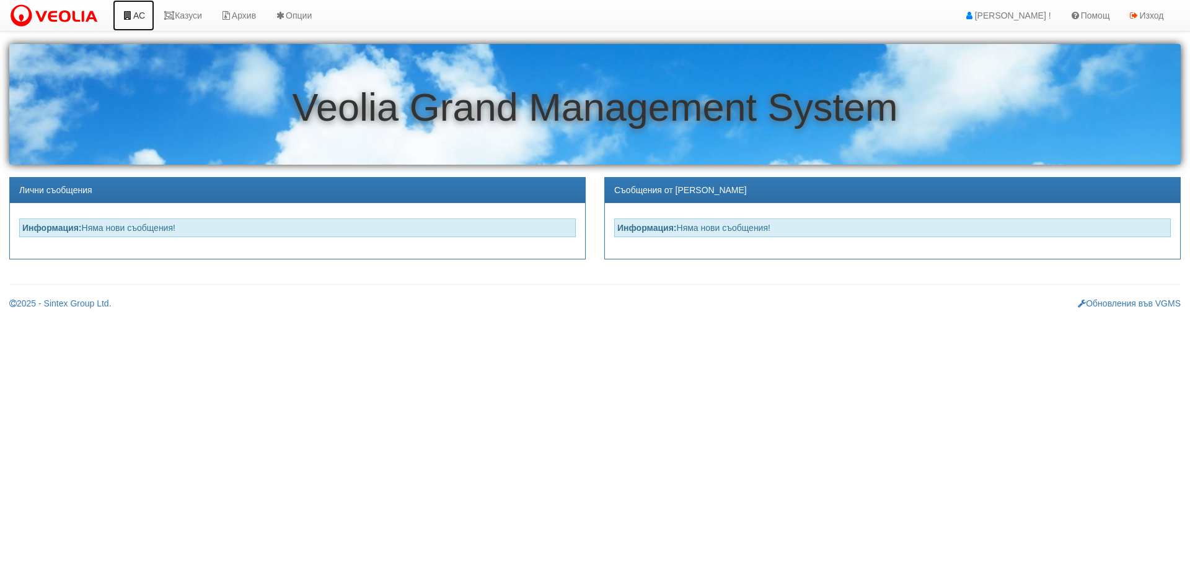
click at [142, 13] on link "АС" at bounding box center [134, 15] width 42 height 31
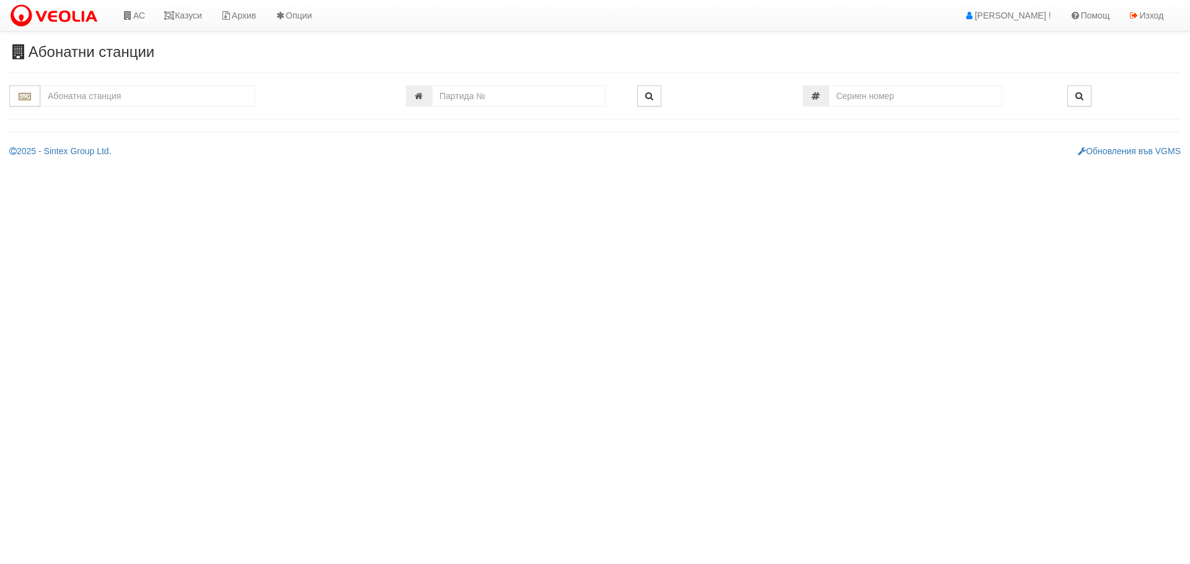
click at [125, 94] on input "text" at bounding box center [147, 95] width 215 height 21
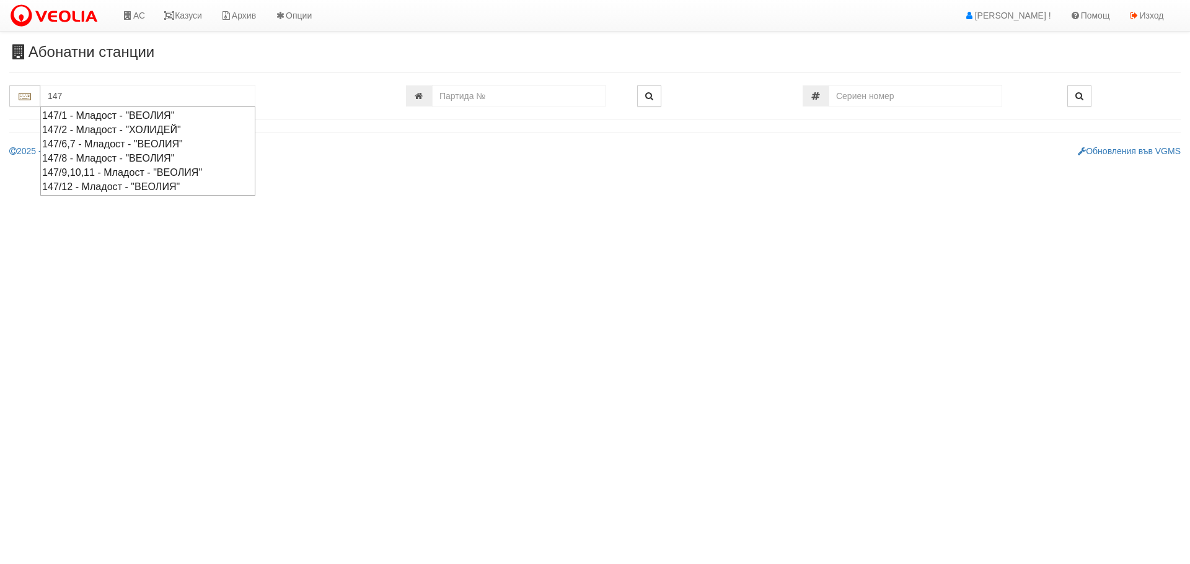
click at [107, 130] on div "147/2 - Младост - "ХОЛИДЕЙ"" at bounding box center [147, 130] width 211 height 14
type input "147/2 - Младост - "ХОЛИДЕЙ""
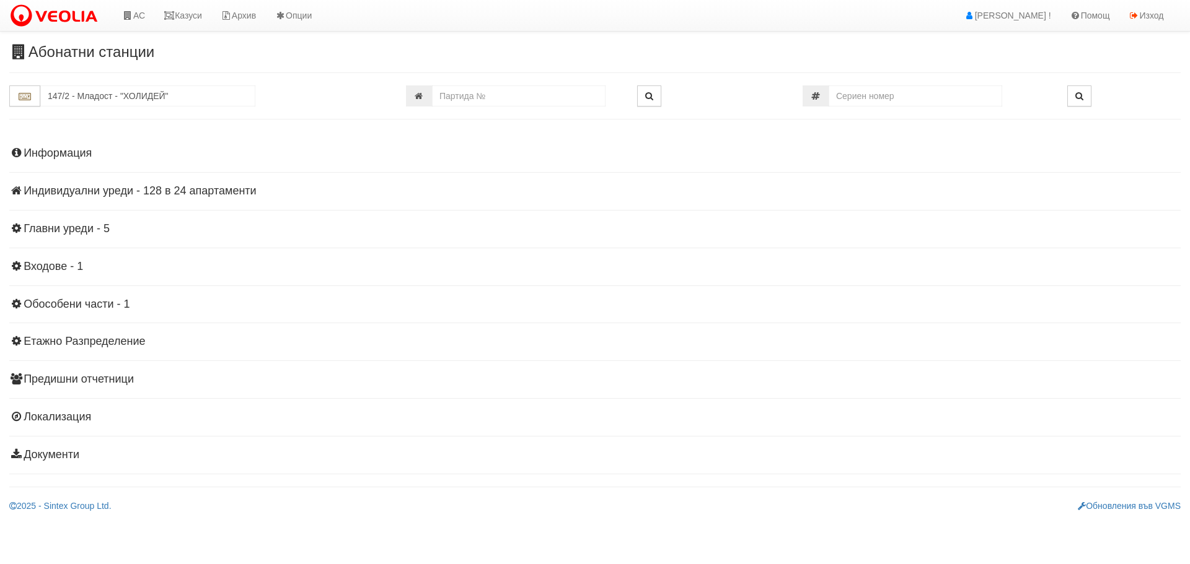
click at [108, 188] on h4 "Индивидуални уреди - 128 в 24 апартаменти" at bounding box center [594, 191] width 1171 height 12
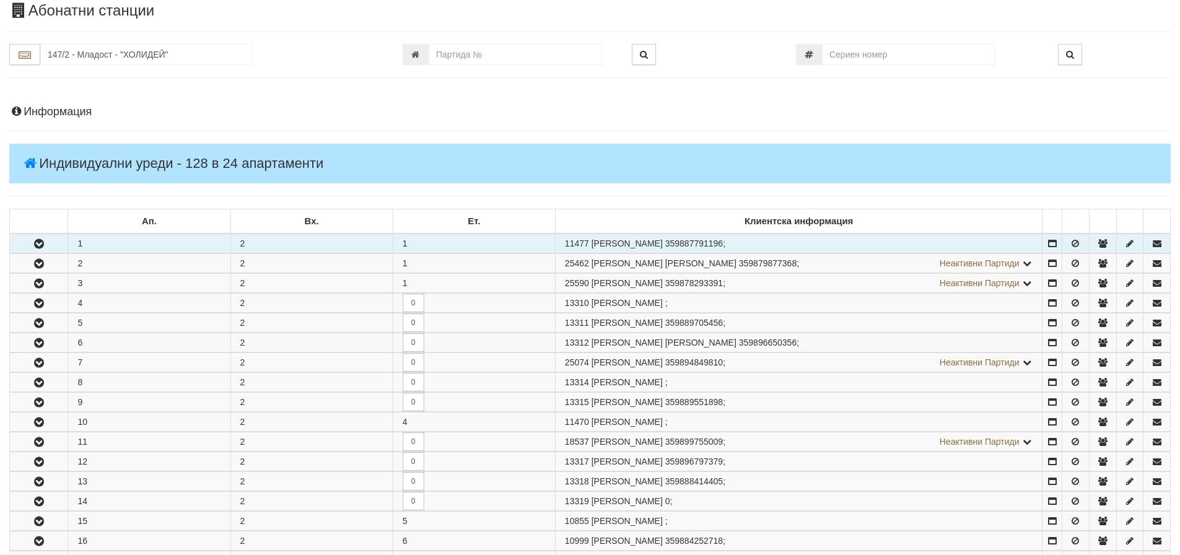
scroll to position [62, 0]
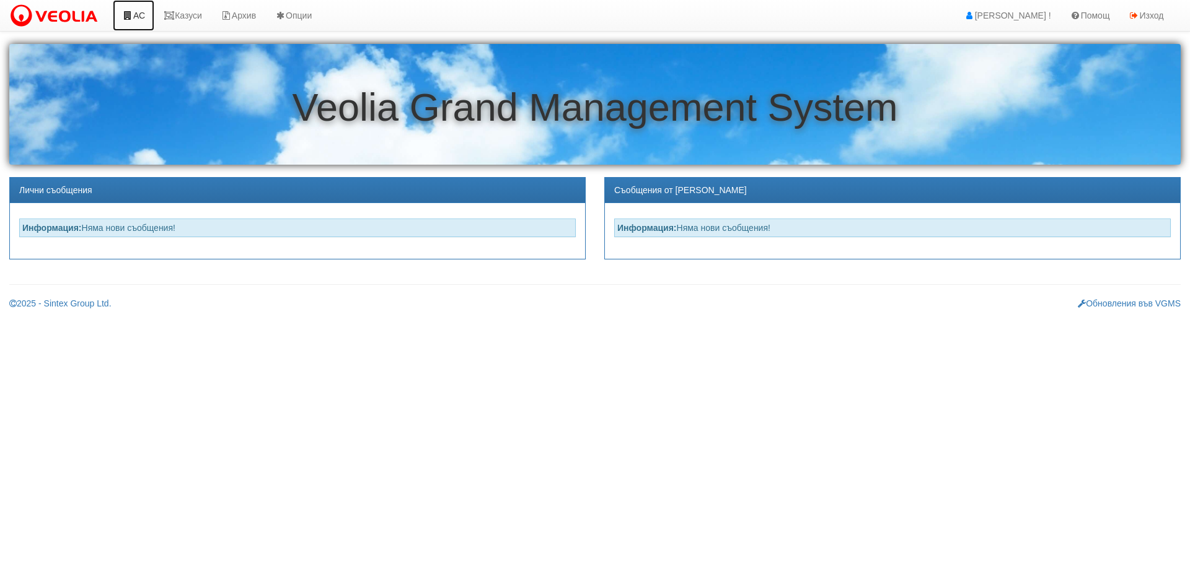
click at [133, 13] on icon at bounding box center [127, 15] width 11 height 9
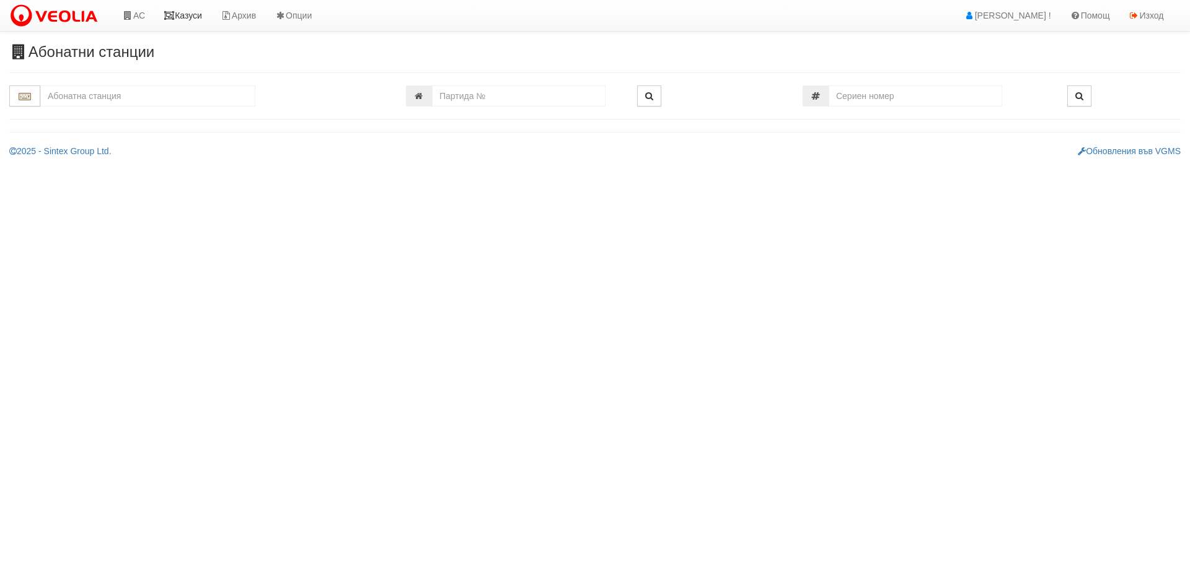
click at [185, 11] on link "Казуси" at bounding box center [182, 15] width 57 height 31
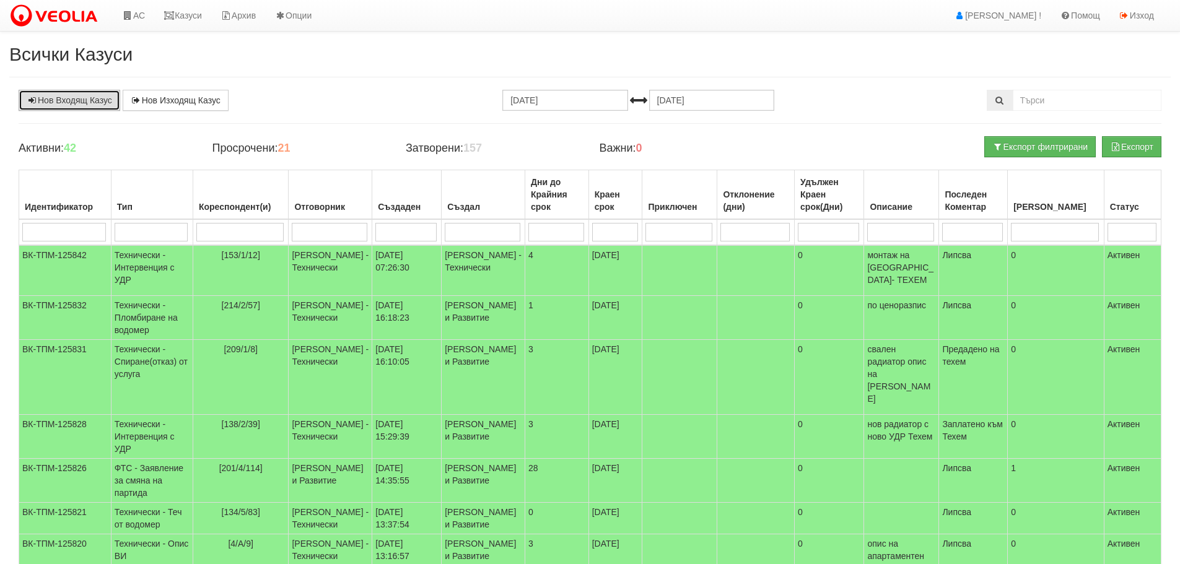
click at [90, 103] on link "Нов Входящ Казус" at bounding box center [70, 100] width 102 height 21
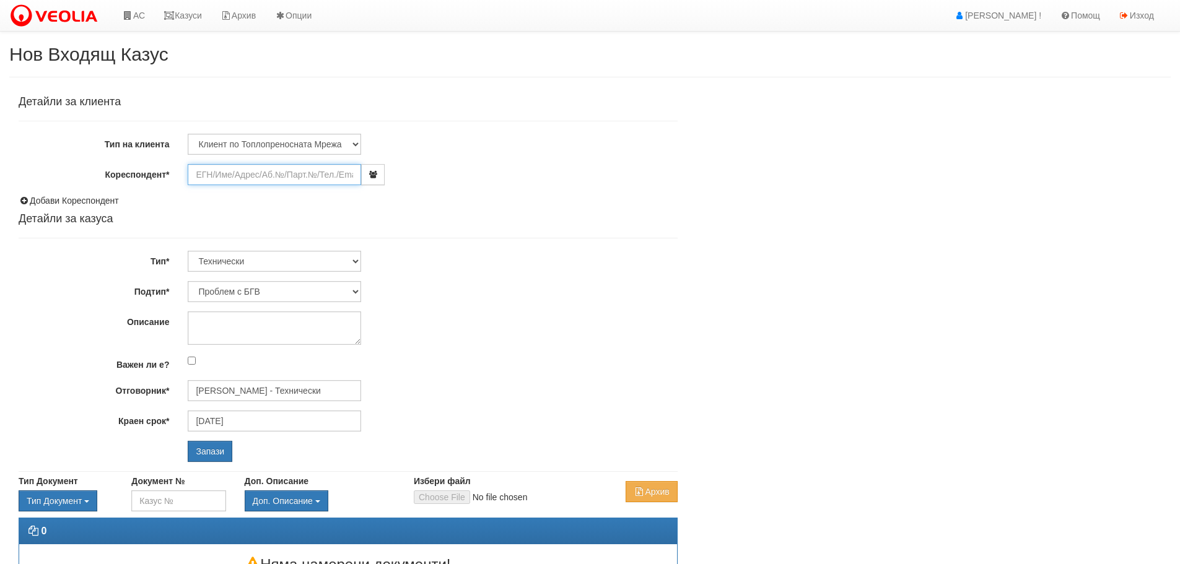
click at [252, 172] on input "Кореспондент*" at bounding box center [274, 174] width 173 height 21
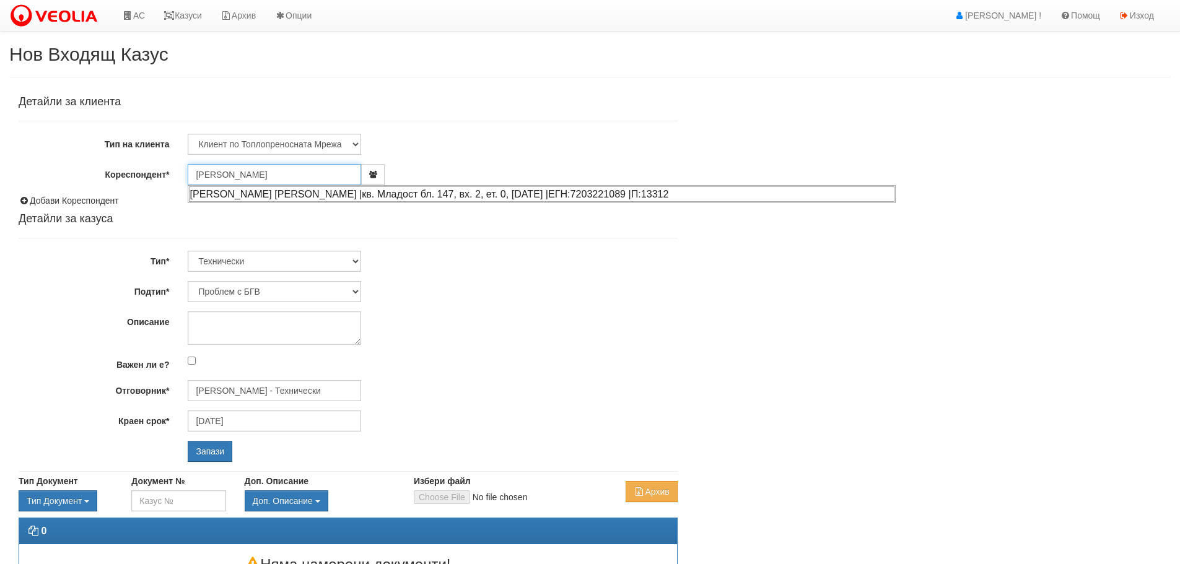
click at [298, 195] on div "[PERSON_NAME] [PERSON_NAME] |кв. Младост бл. 147, вх. 2, ет. 0, [DATE] |ЕГН:720…" at bounding box center [542, 193] width 706 height 15
type input "[PERSON_NAME] [PERSON_NAME]"
type input "[PERSON_NAME] - Технически"
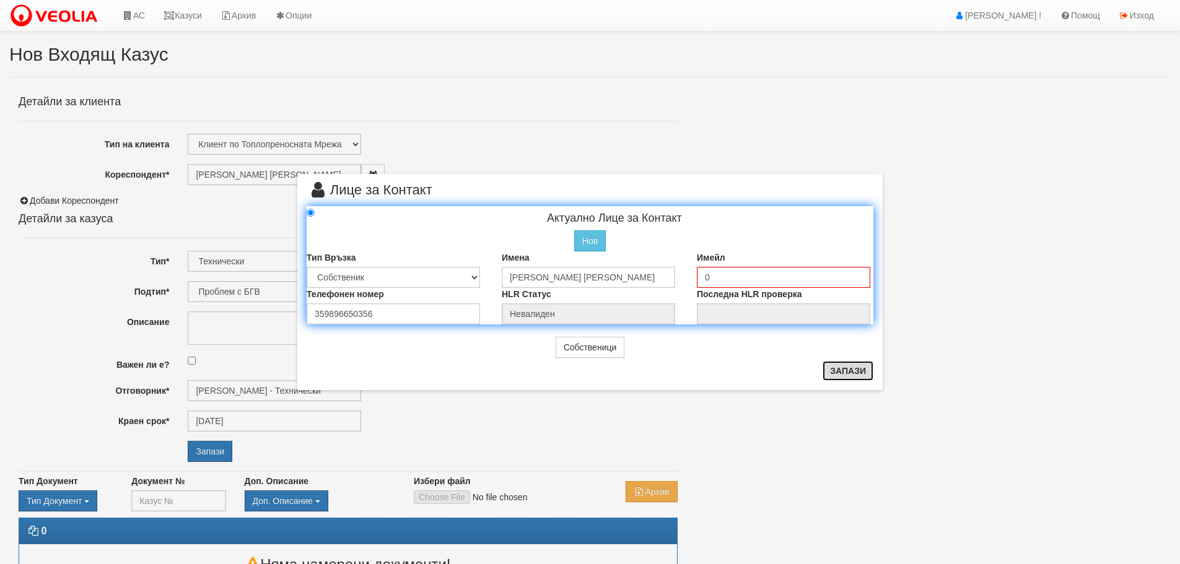
click at [848, 370] on button "Запази" at bounding box center [848, 371] width 51 height 20
click at [838, 372] on button "Запази" at bounding box center [848, 371] width 51 height 20
click at [607, 352] on button "Собственици" at bounding box center [590, 347] width 69 height 21
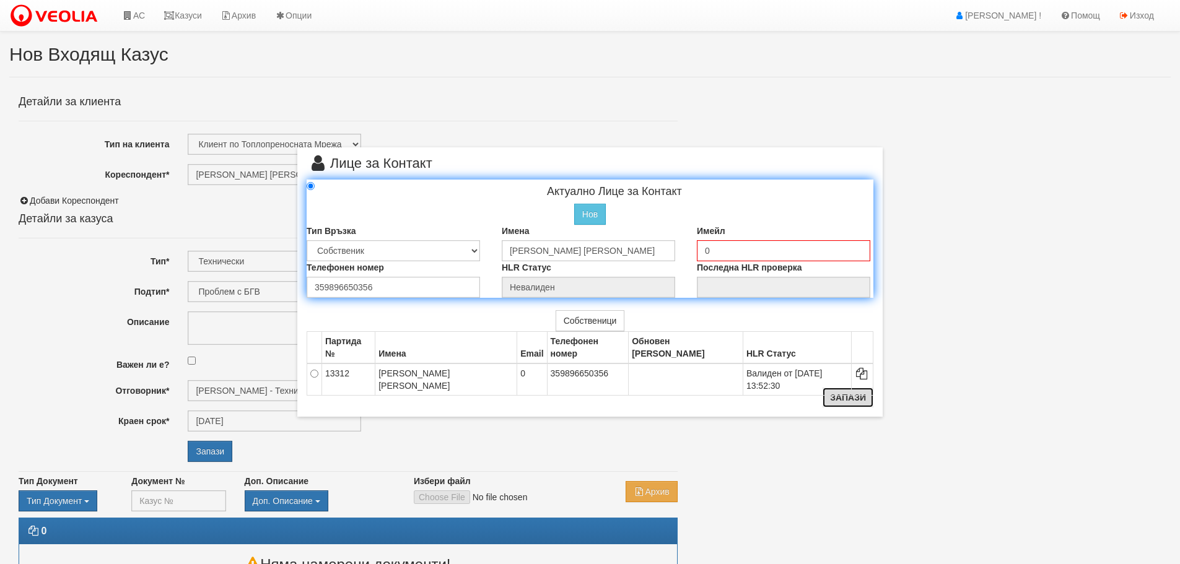
click at [857, 398] on button "Запази" at bounding box center [848, 398] width 51 height 20
radio input "true"
click at [1095, 287] on div "× Лице за Контакт Актуално Лице за Контакт Нов Промени Актуалното Лице Тип Връз…" at bounding box center [590, 282] width 1180 height 564
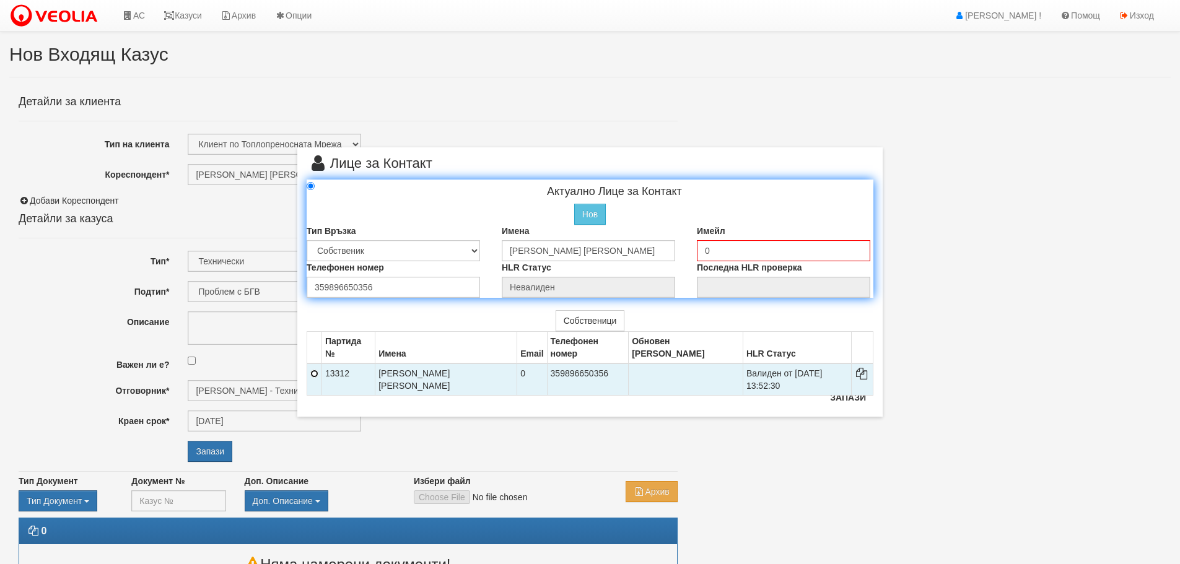
click at [314, 370] on input "radio" at bounding box center [314, 374] width 8 height 8
radio input "true"
radio input "false"
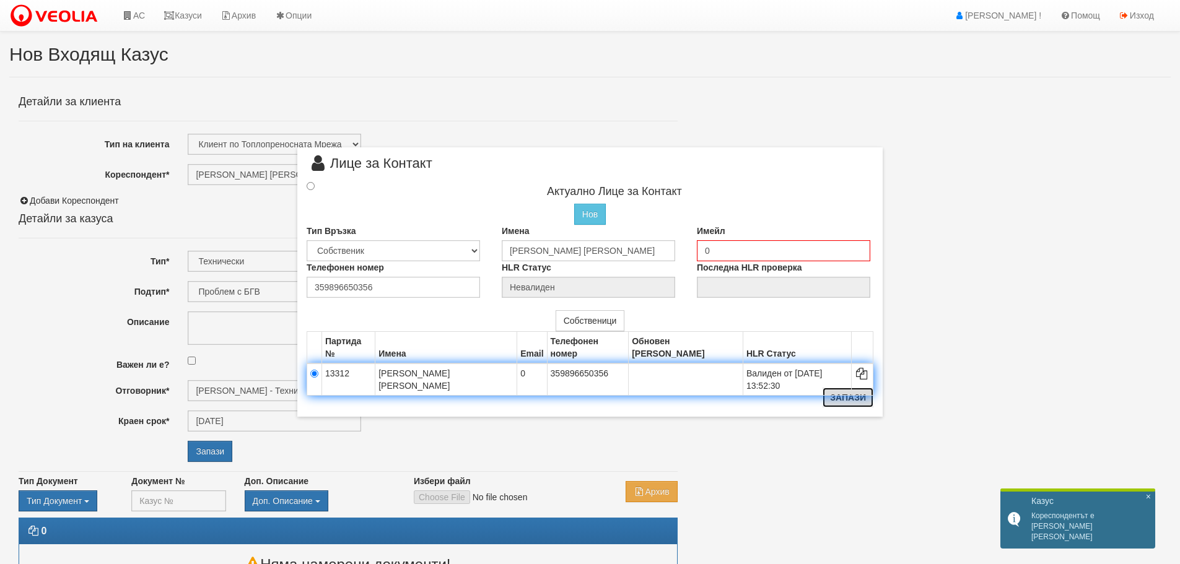
click at [849, 393] on button "Запази" at bounding box center [848, 398] width 51 height 20
radio input "true"
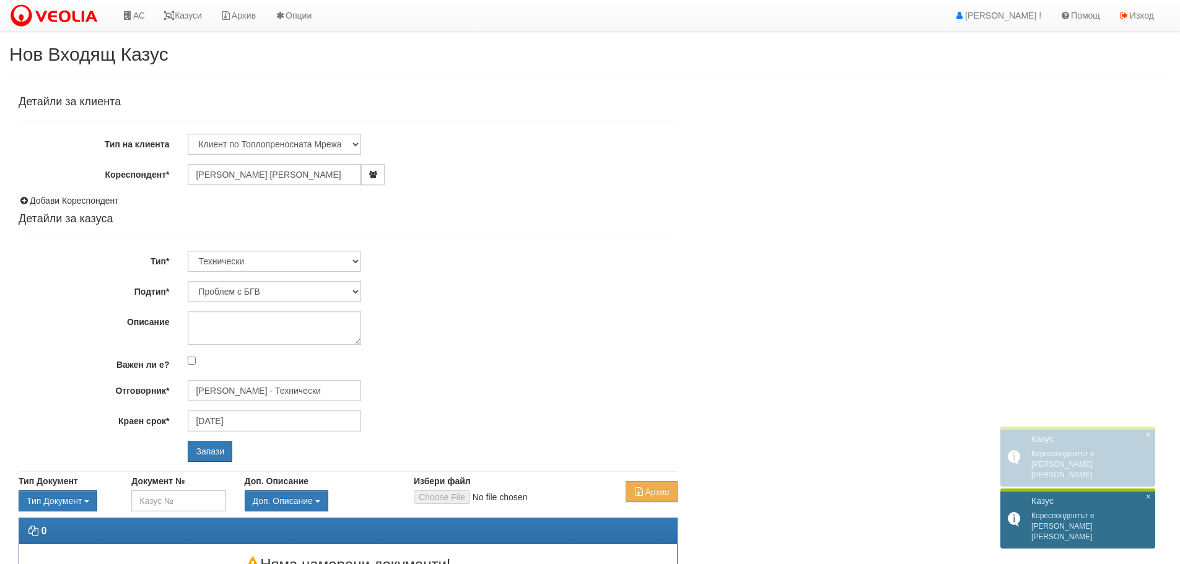
click at [1148, 502] on span "×" at bounding box center [1148, 497] width 5 height 11
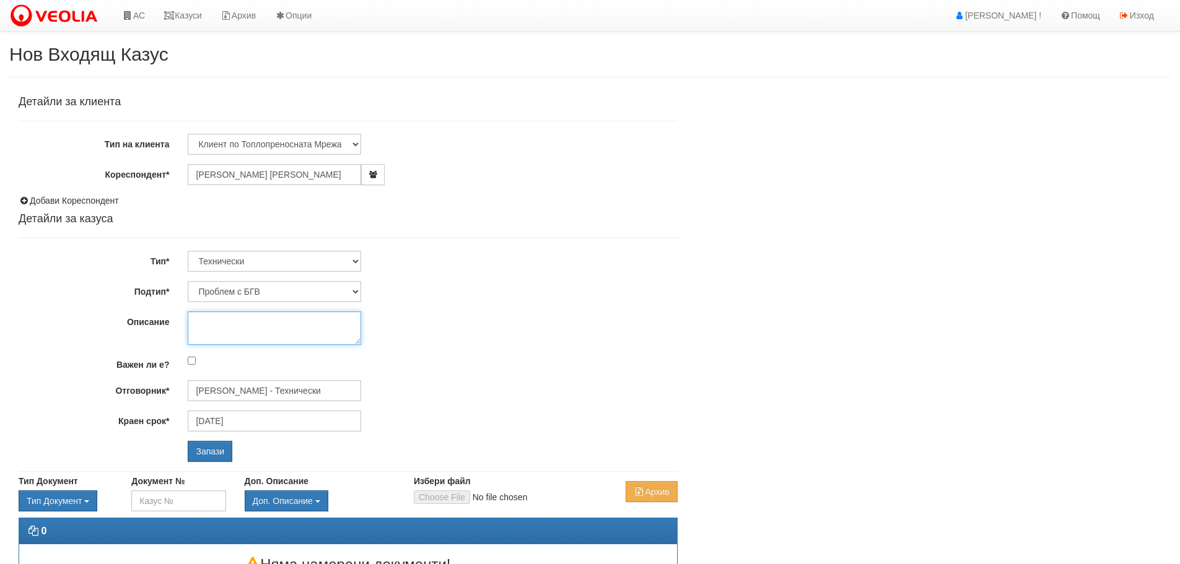
click at [248, 330] on textarea "Описание" at bounding box center [274, 328] width 173 height 33
type textarea "теч в АС"
drag, startPoint x: 313, startPoint y: 392, endPoint x: 189, endPoint y: 394, distance: 124.6
click at [189, 394] on input "Дончо Дончев - Технически" at bounding box center [274, 390] width 173 height 21
click at [219, 411] on div "Диян Стоянов - Технически" at bounding box center [542, 410] width 706 height 15
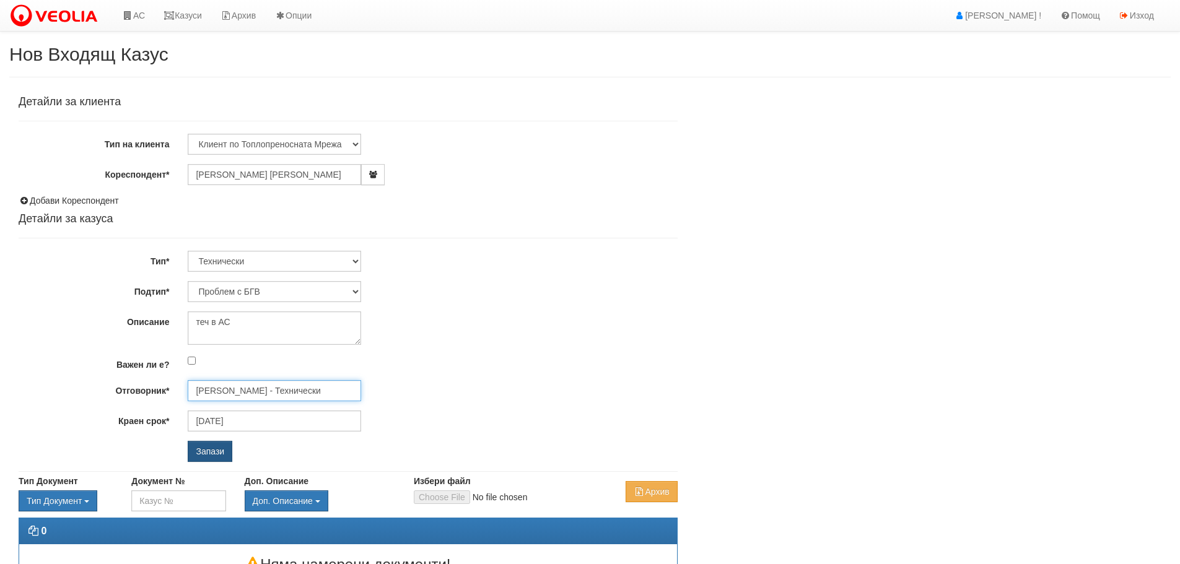
type input "Диян Стоянов - Технически"
drag, startPoint x: 207, startPoint y: 453, endPoint x: 486, endPoint y: 455, distance: 279.4
click at [206, 453] on input "Запази" at bounding box center [210, 451] width 45 height 21
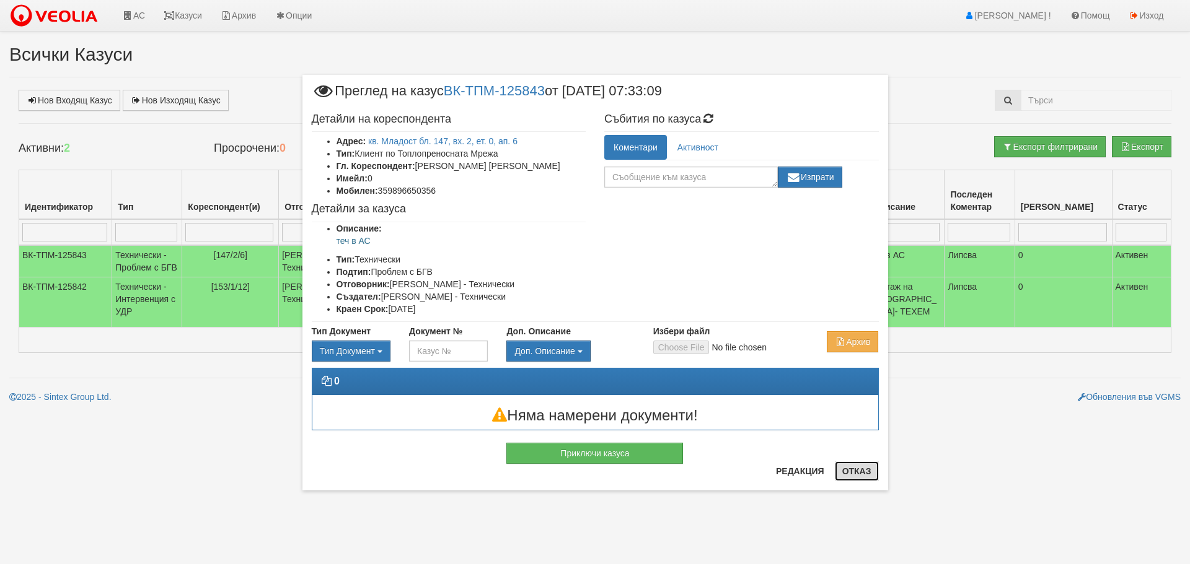
click at [851, 475] on button "Отказ" at bounding box center [857, 472] width 44 height 20
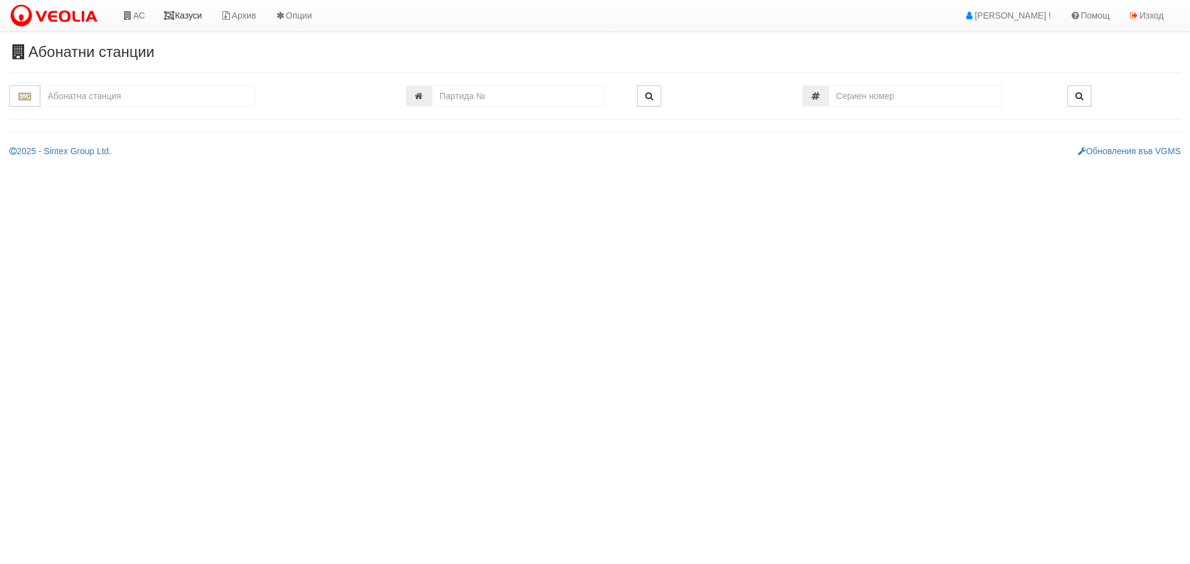
click at [196, 15] on link "Казуси" at bounding box center [182, 15] width 57 height 31
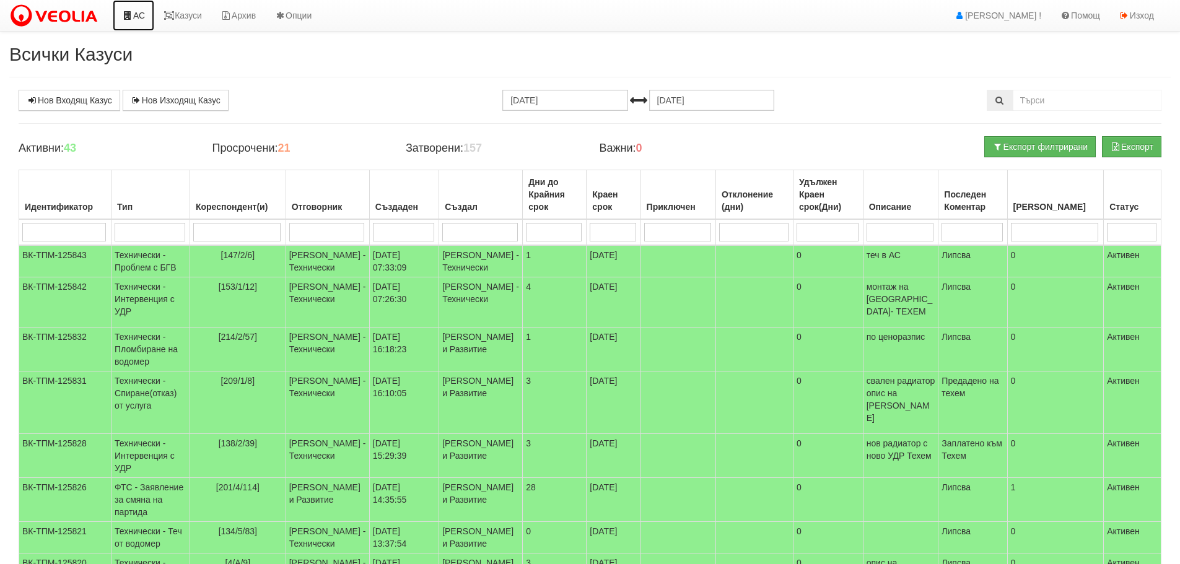
click at [138, 14] on link "АС" at bounding box center [134, 15] width 42 height 31
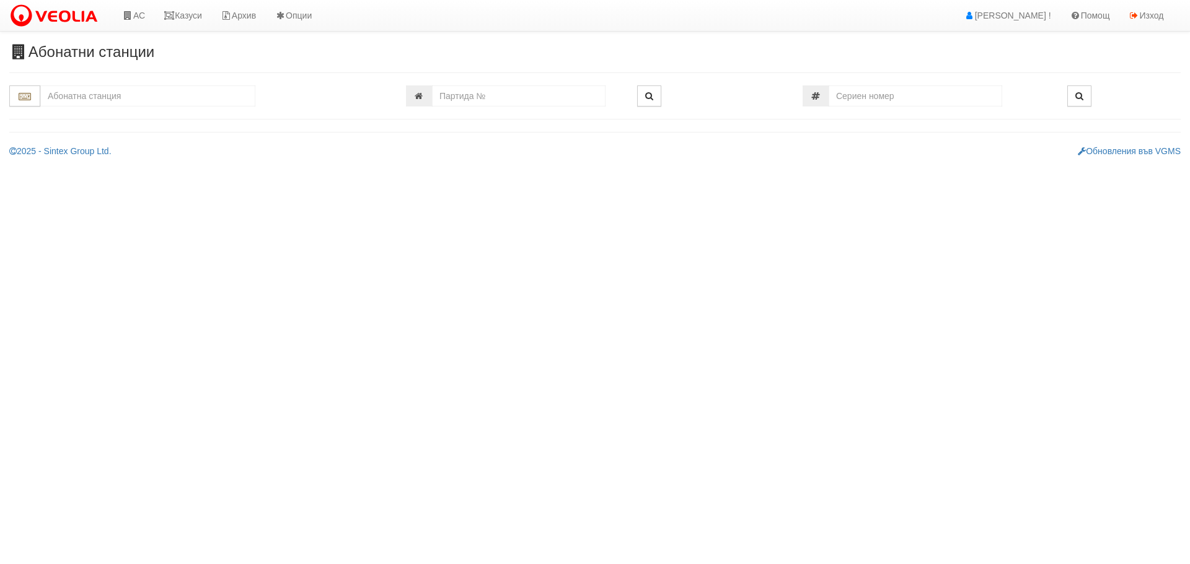
click at [126, 94] on input "text" at bounding box center [147, 95] width 215 height 21
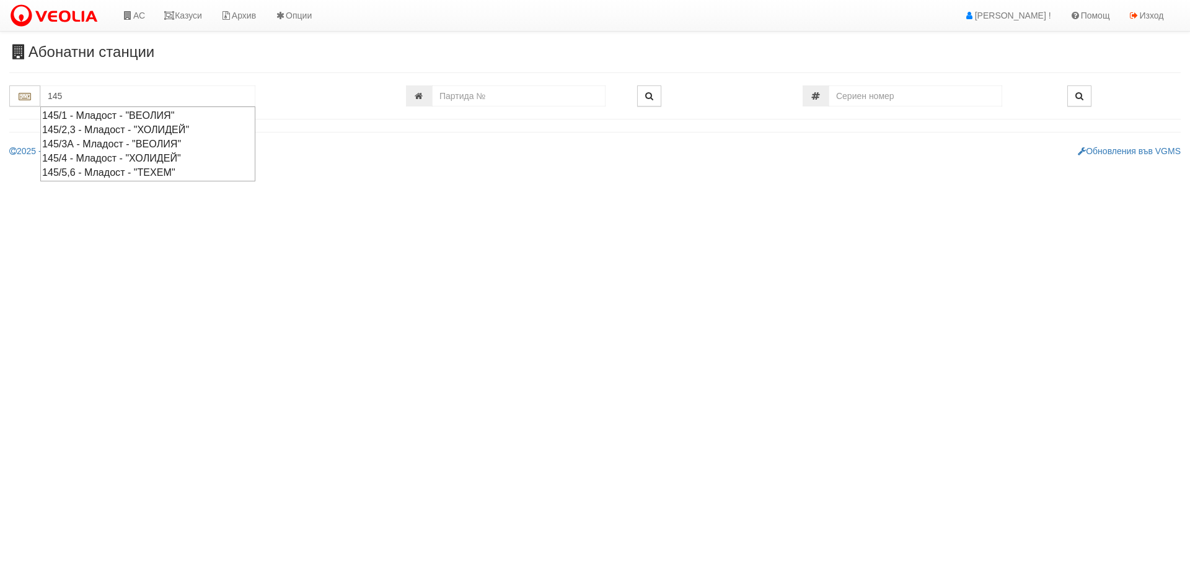
click at [102, 157] on div "145/4 - Младост - "ХОЛИДЕЙ"" at bounding box center [147, 158] width 211 height 14
type input "145/4 - Младост - "ХОЛИДЕЙ""
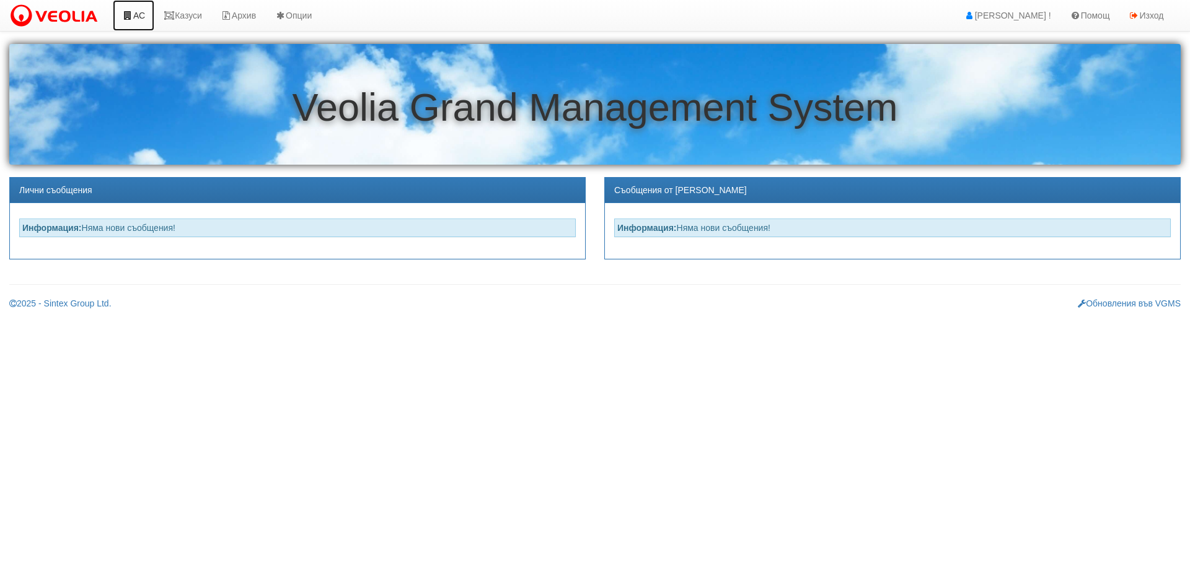
click at [144, 12] on link "АС" at bounding box center [134, 15] width 42 height 31
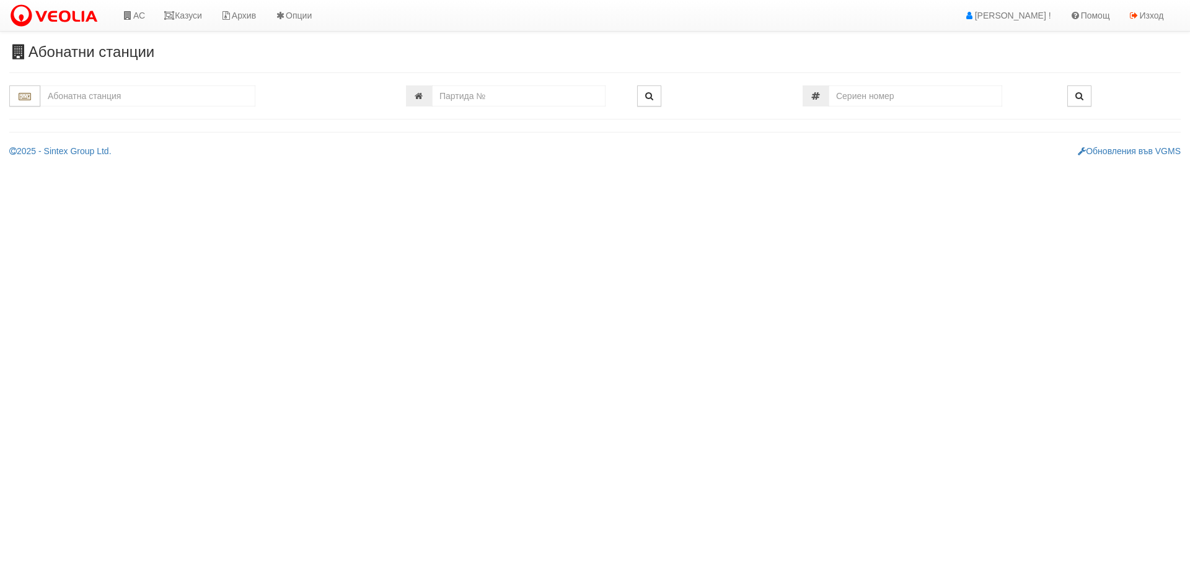
click at [93, 95] on input "text" at bounding box center [147, 95] width 215 height 21
click at [107, 116] on div "074/1 - Трошево - "ВЕОЛИЯ"" at bounding box center [147, 115] width 211 height 14
type input "074/1 - Трошево - "ВЕОЛИЯ""
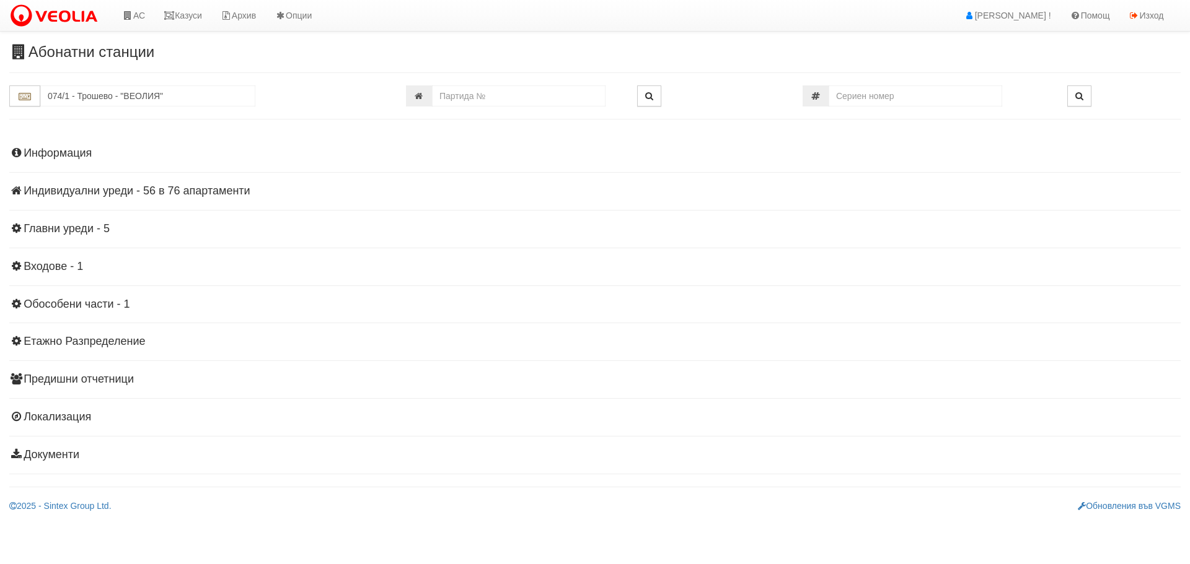
click at [109, 193] on h4 "Индивидуални уреди - 56 в 76 апартаменти" at bounding box center [594, 191] width 1171 height 12
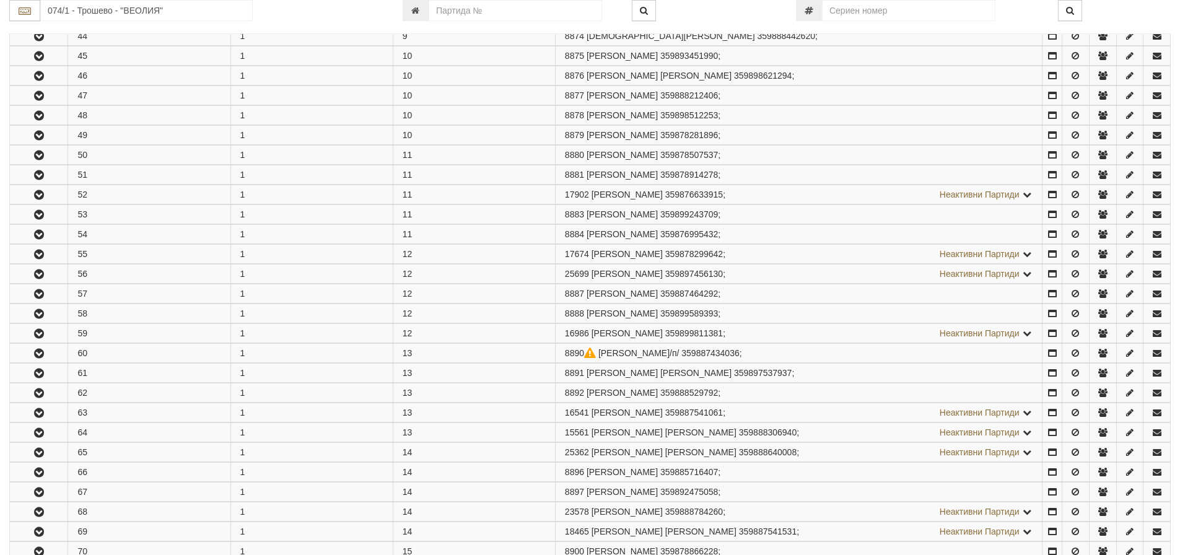
scroll to position [1115, 0]
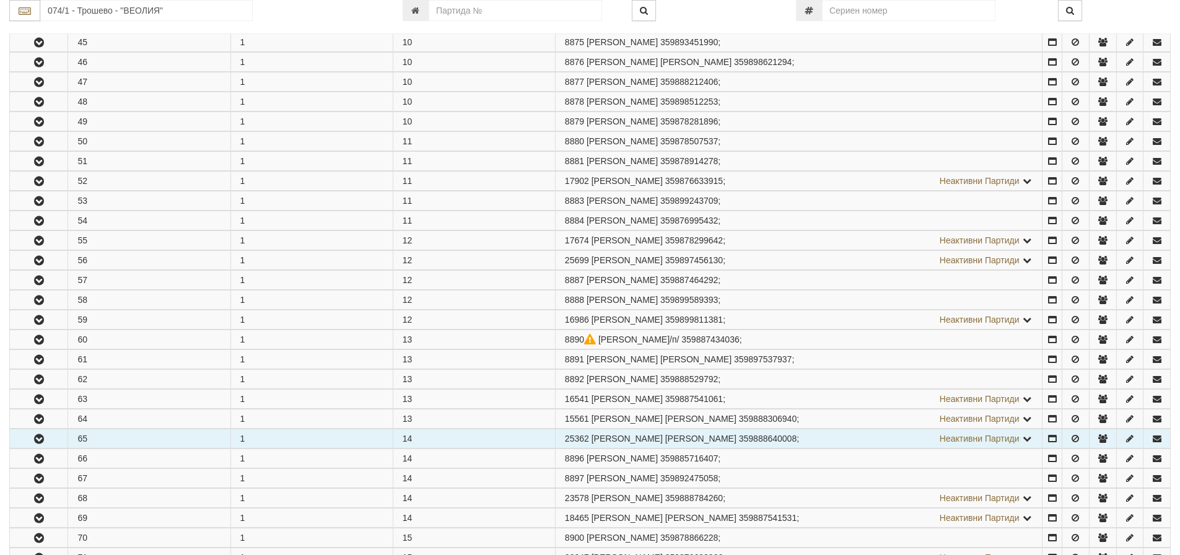
click at [38, 437] on icon "button" at bounding box center [39, 439] width 15 height 9
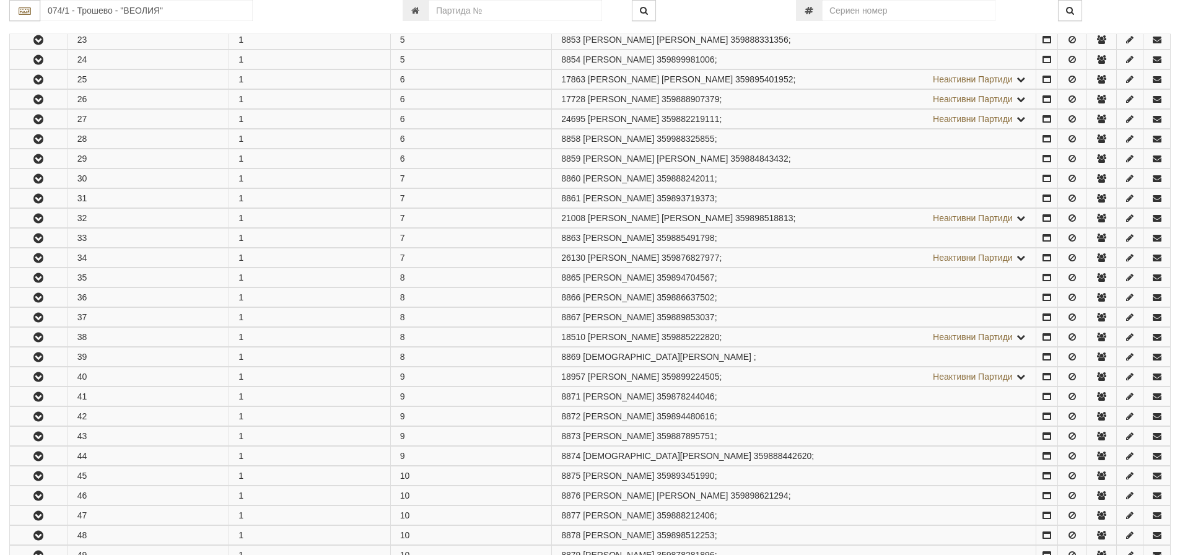
scroll to position [620, 0]
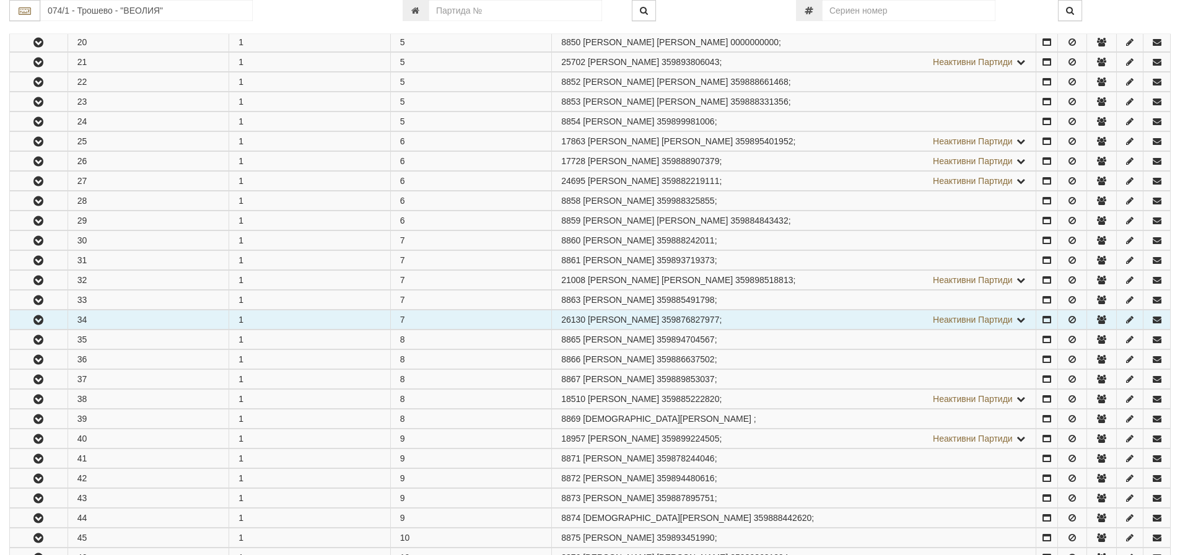
click at [40, 319] on icon "button" at bounding box center [38, 320] width 15 height 9
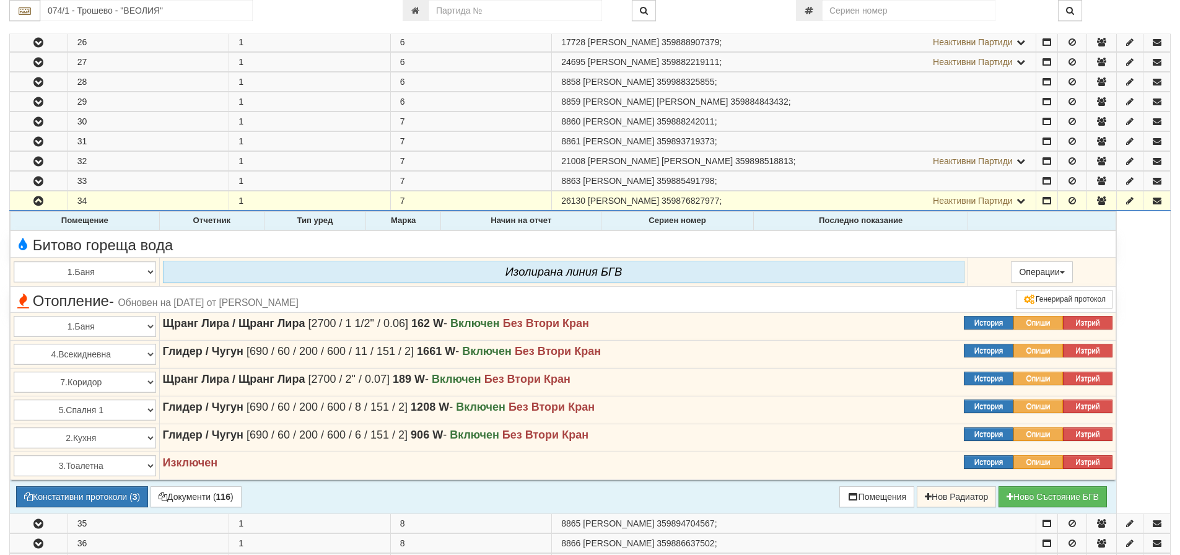
scroll to position [743, 0]
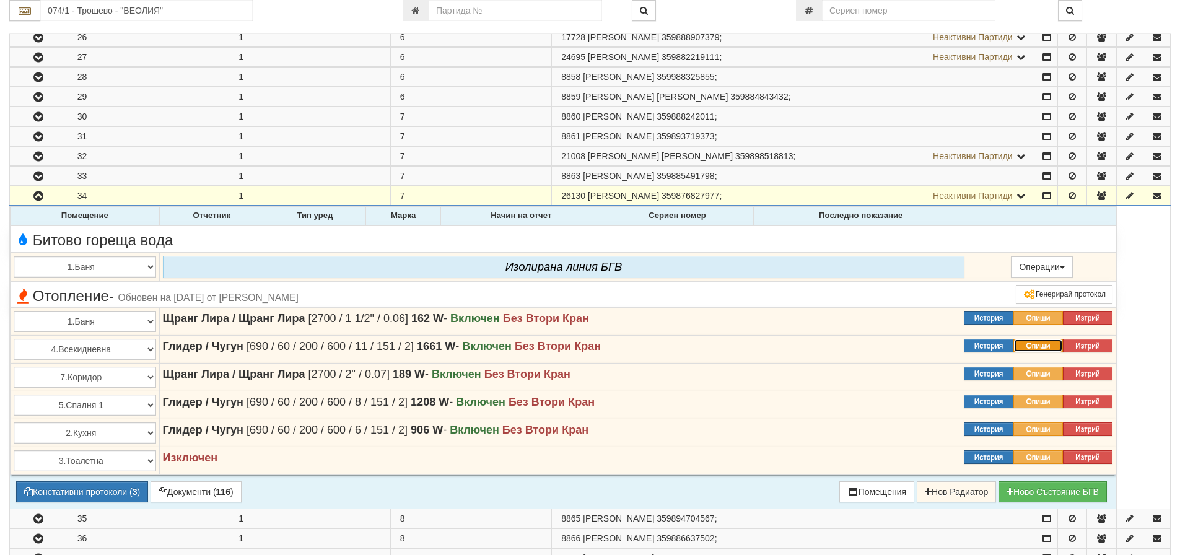
click at [1045, 346] on button "Опиши" at bounding box center [1039, 346] width 50 height 14
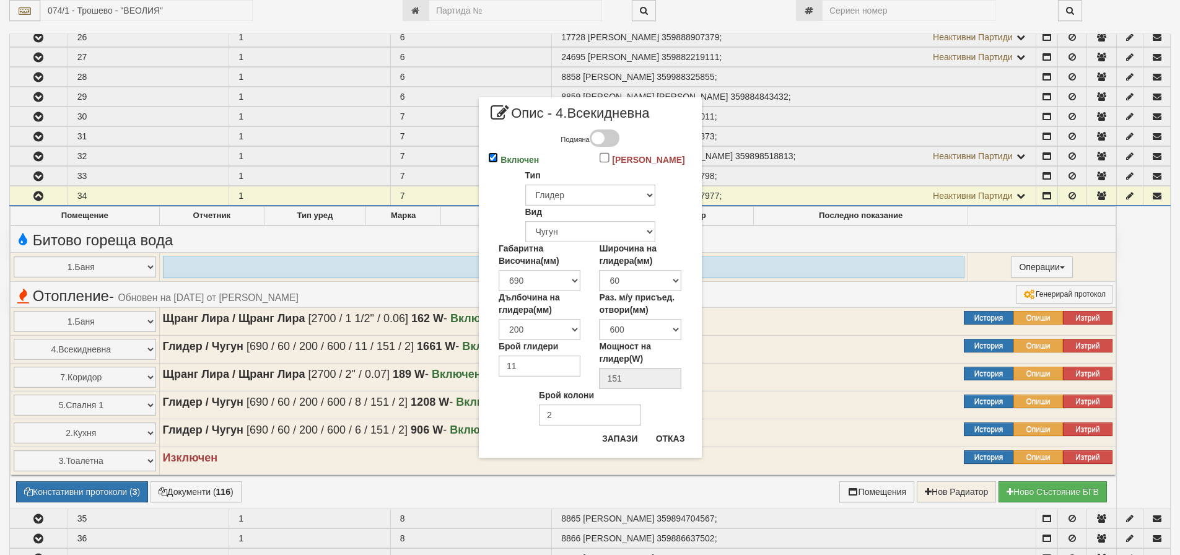
click at [491, 157] on input "Включен" at bounding box center [493, 157] width 11 height 11
checkbox input "false"
click at [624, 438] on button "Запази" at bounding box center [620, 439] width 51 height 20
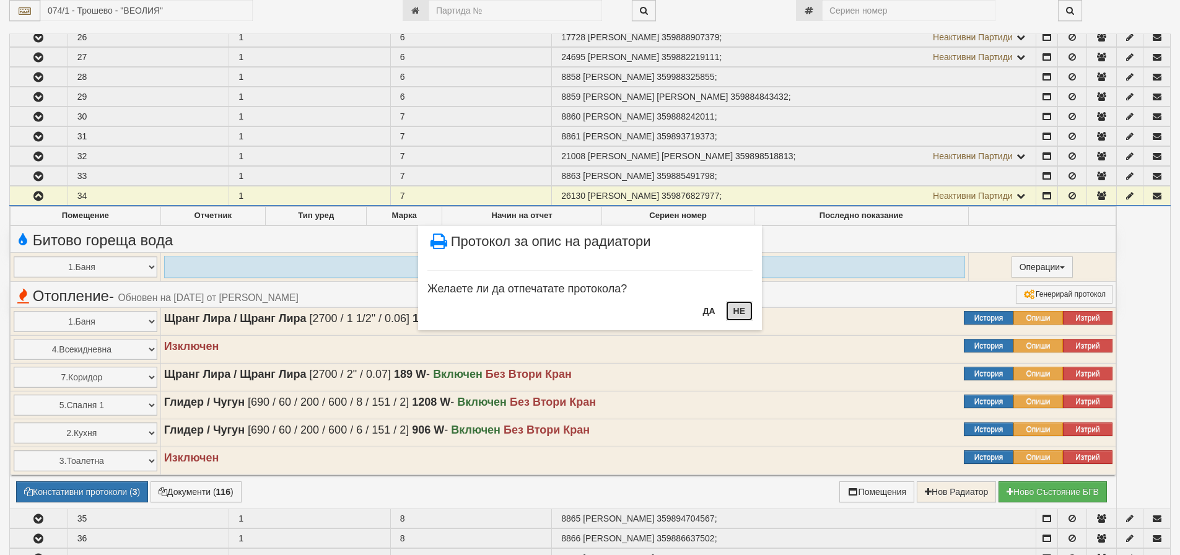
click at [744, 309] on button "НЕ" at bounding box center [739, 311] width 27 height 20
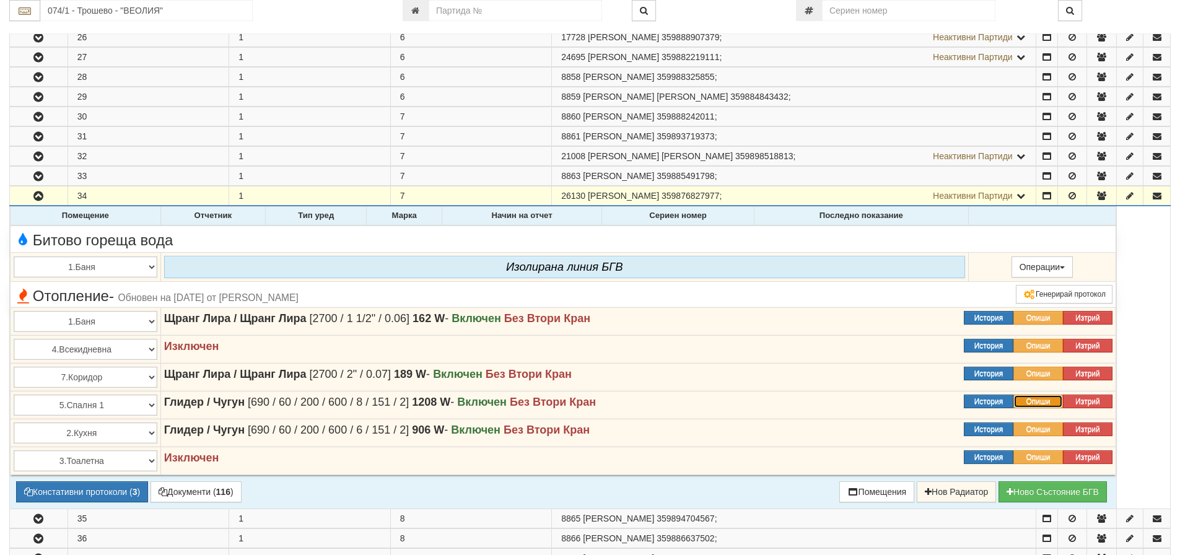
click at [1036, 401] on button "Опиши" at bounding box center [1039, 402] width 50 height 14
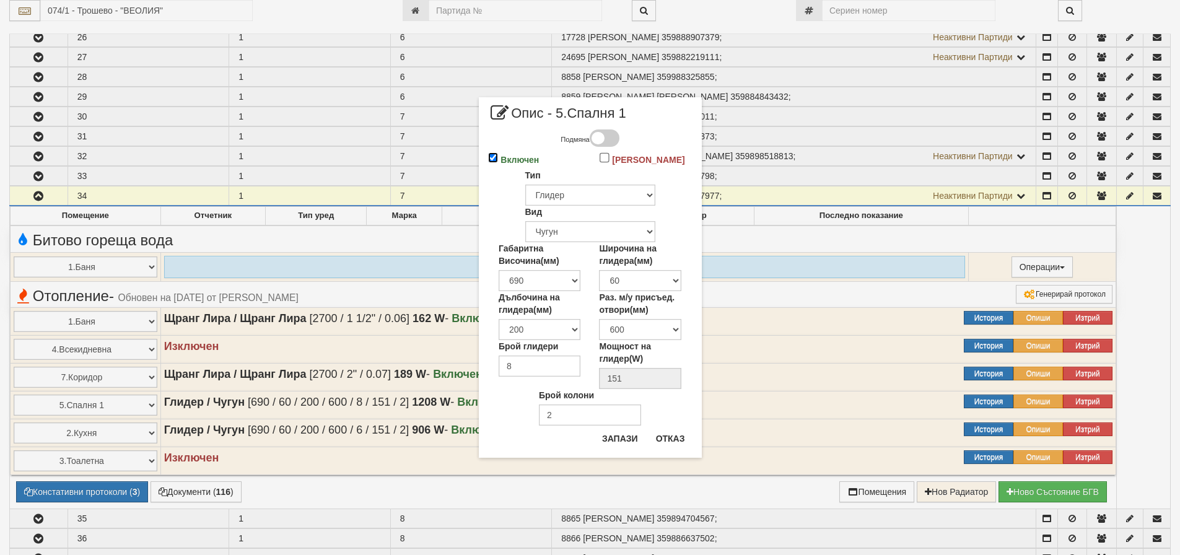
click at [489, 157] on input "Включен" at bounding box center [493, 157] width 11 height 11
checkbox input "false"
click at [611, 438] on button "Запази" at bounding box center [620, 439] width 51 height 20
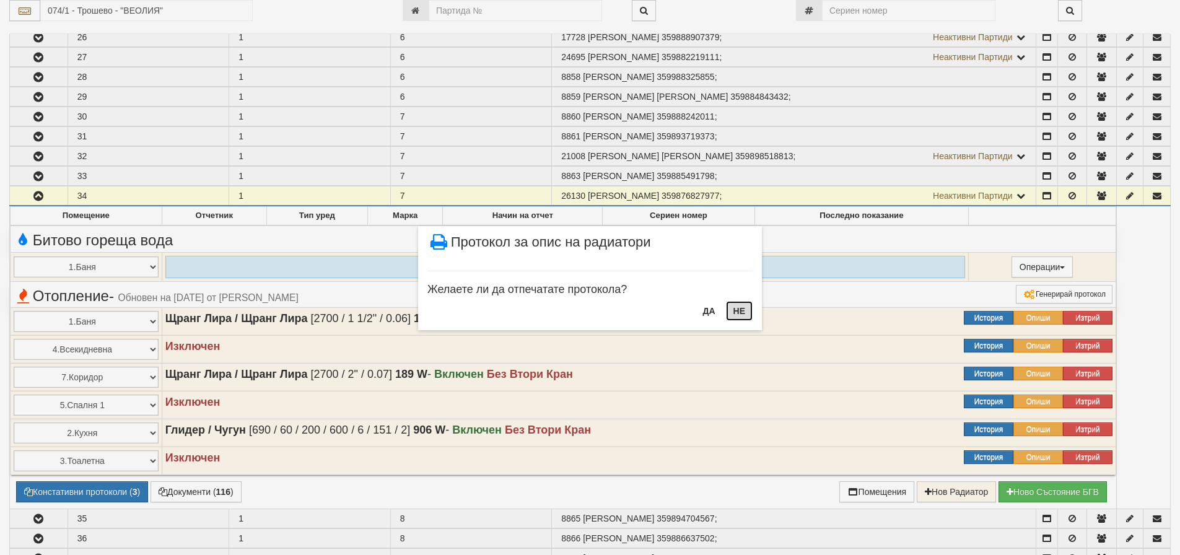
click at [743, 315] on button "НЕ" at bounding box center [739, 311] width 27 height 20
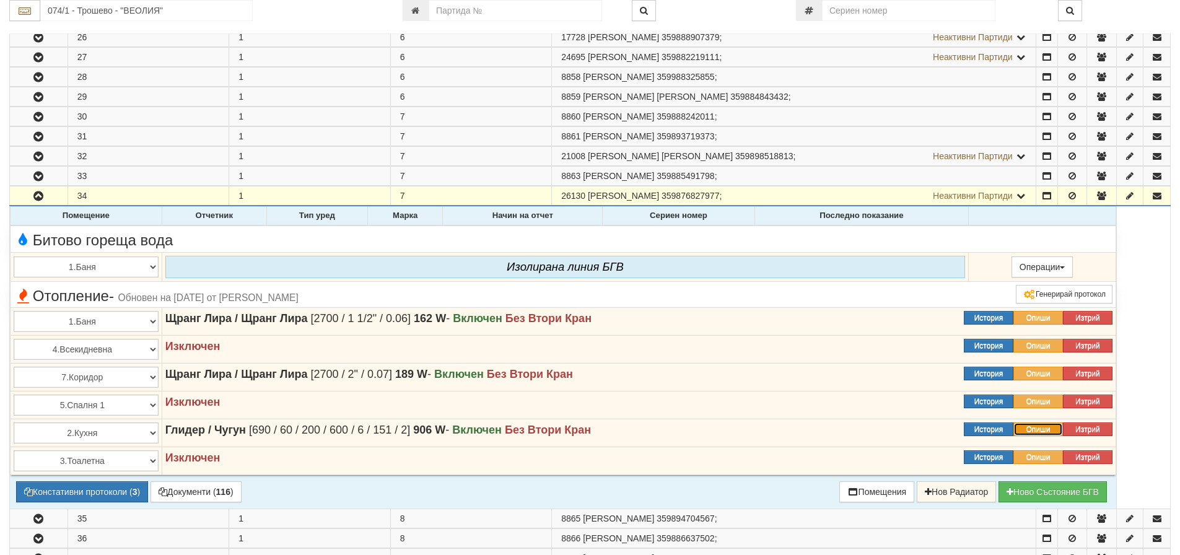
click at [1038, 428] on button "Опиши" at bounding box center [1039, 430] width 50 height 14
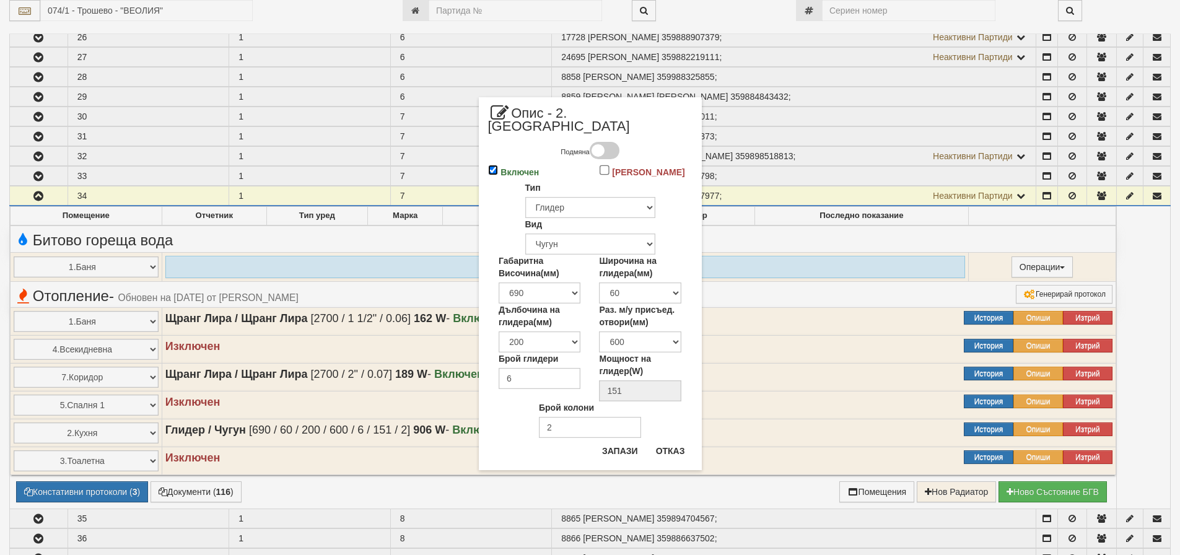
click at [495, 165] on input "Включен" at bounding box center [493, 170] width 11 height 11
checkbox input "false"
click at [631, 442] on button "Запази" at bounding box center [620, 451] width 51 height 20
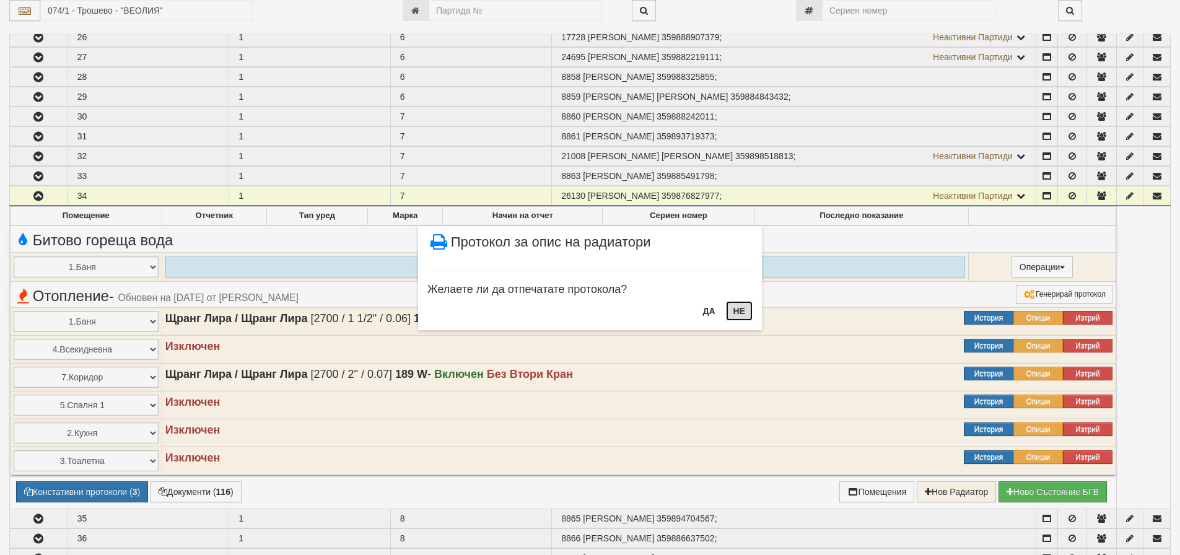
click at [743, 309] on button "НЕ" at bounding box center [739, 311] width 27 height 20
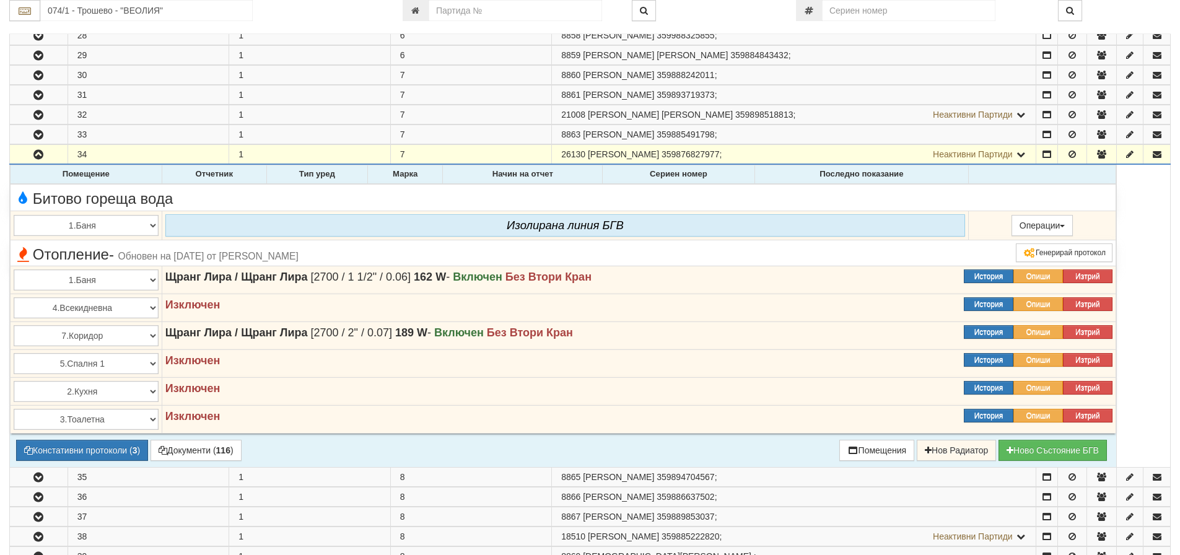
scroll to position [805, 0]
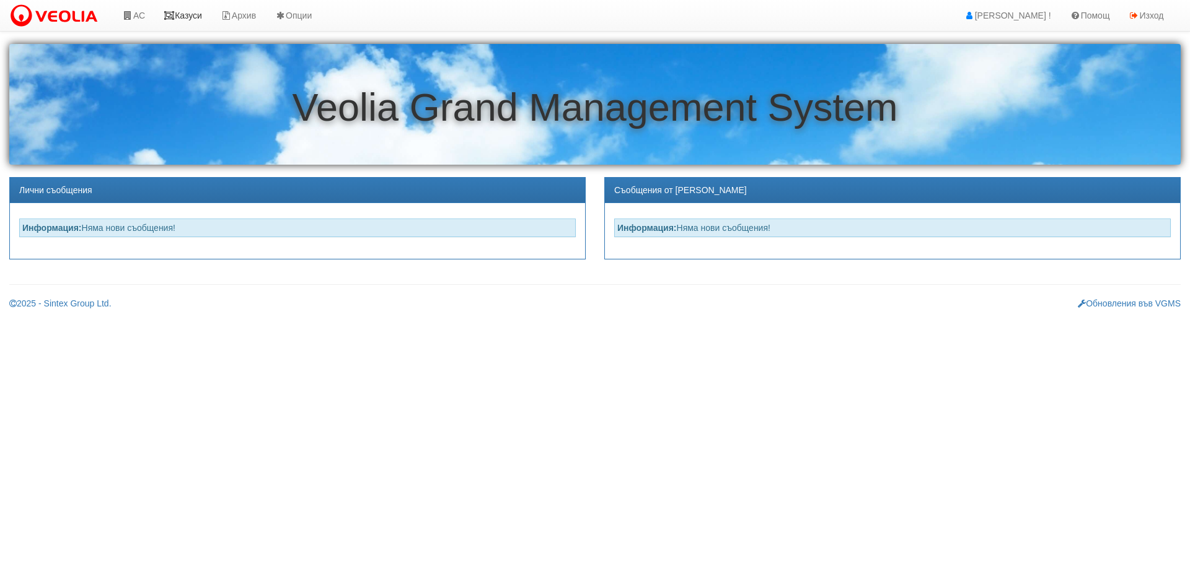
click at [191, 15] on link "Казуси" at bounding box center [182, 15] width 57 height 31
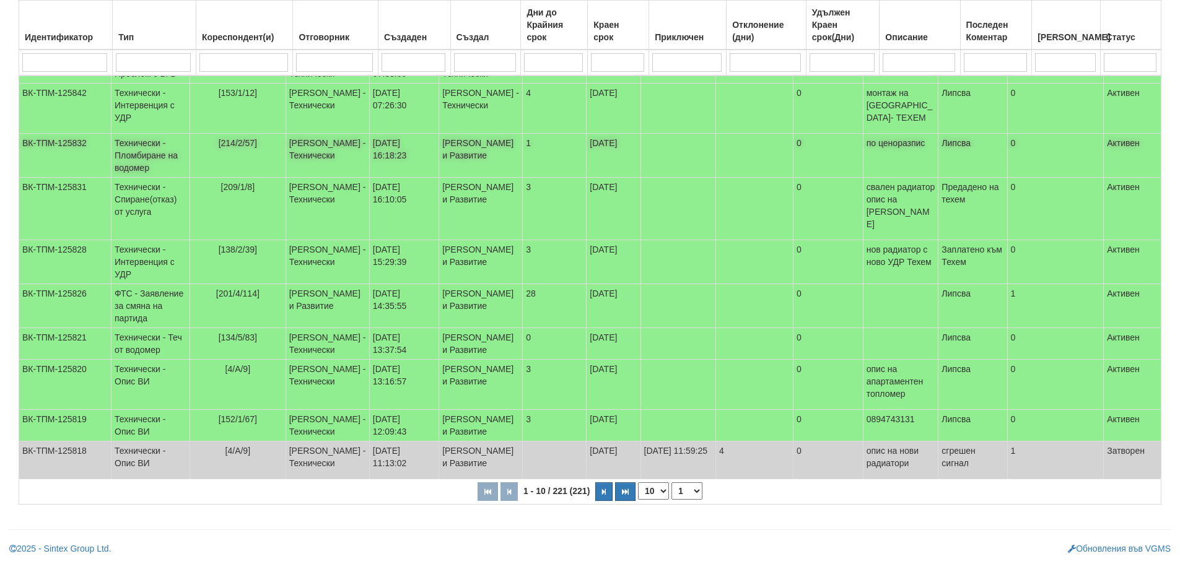
scroll to position [248, 0]
click at [129, 419] on td "Технически - Опис ВИ" at bounding box center [151, 426] width 79 height 32
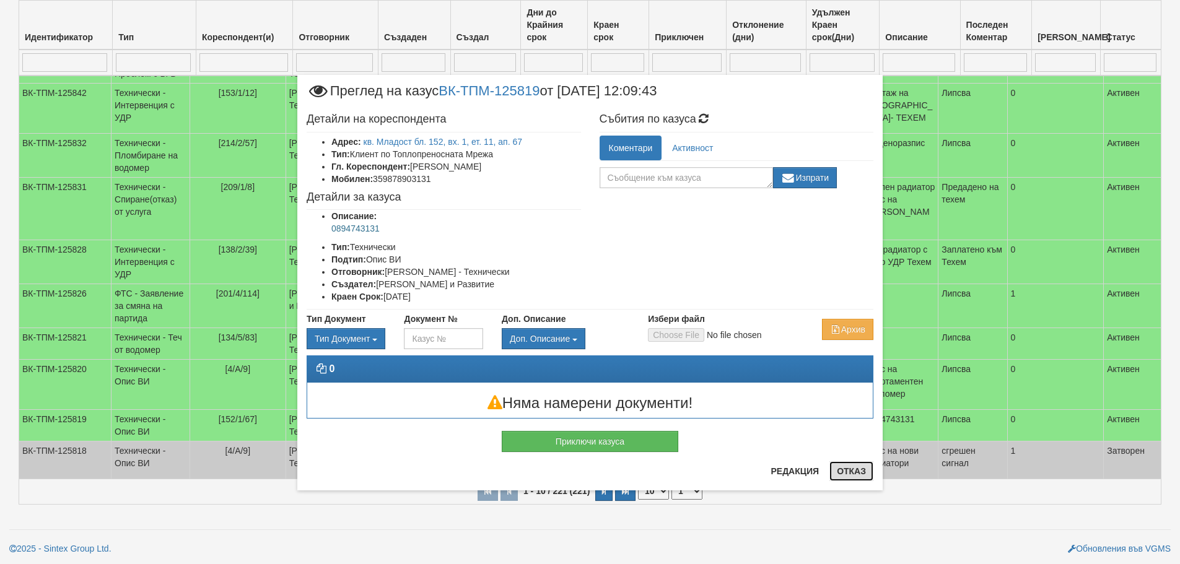
click at [845, 470] on button "Отказ" at bounding box center [852, 472] width 44 height 20
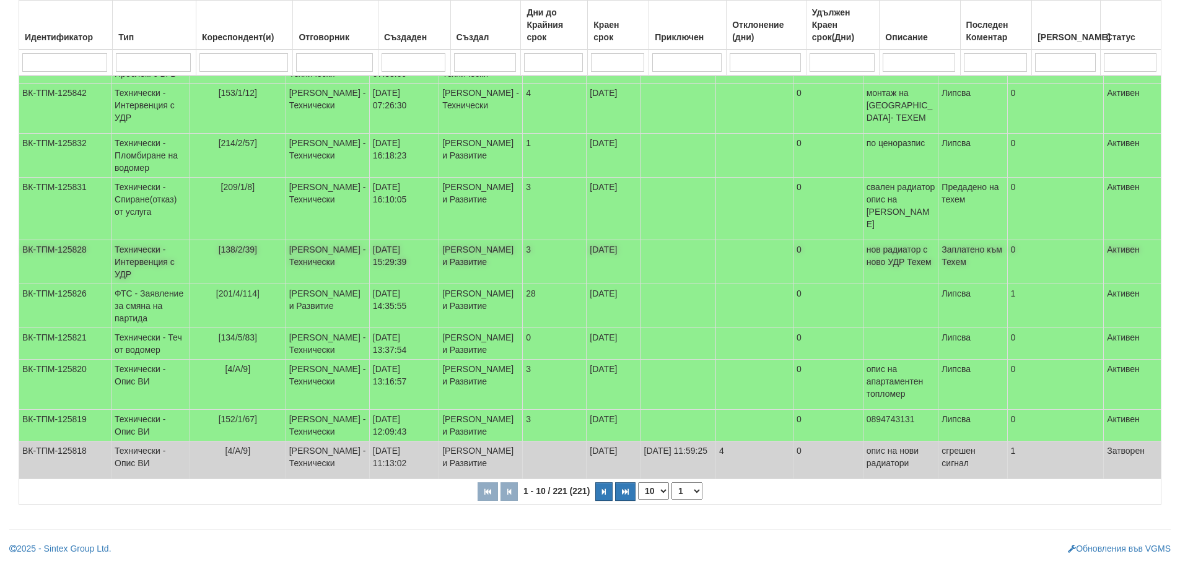
scroll to position [281, 0]
click at [690, 492] on select "1 2 3 4 5 6 10 15 20 23" at bounding box center [687, 491] width 31 height 17
click at [673, 500] on select "1 2 3 4 5 6 10 15 20 23" at bounding box center [687, 491] width 31 height 17
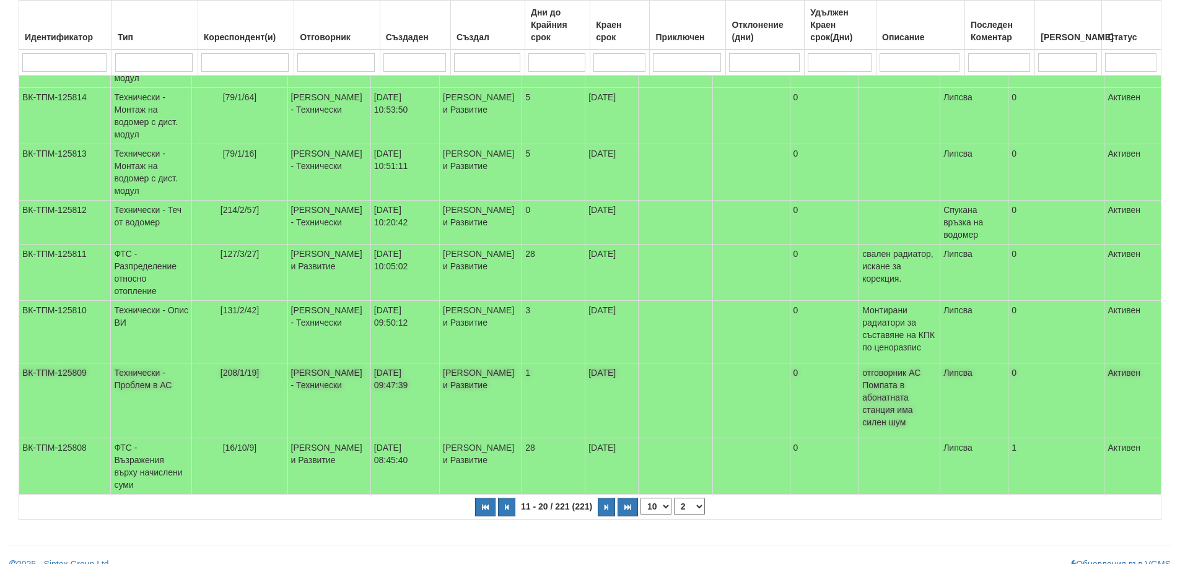
scroll to position [343, 0]
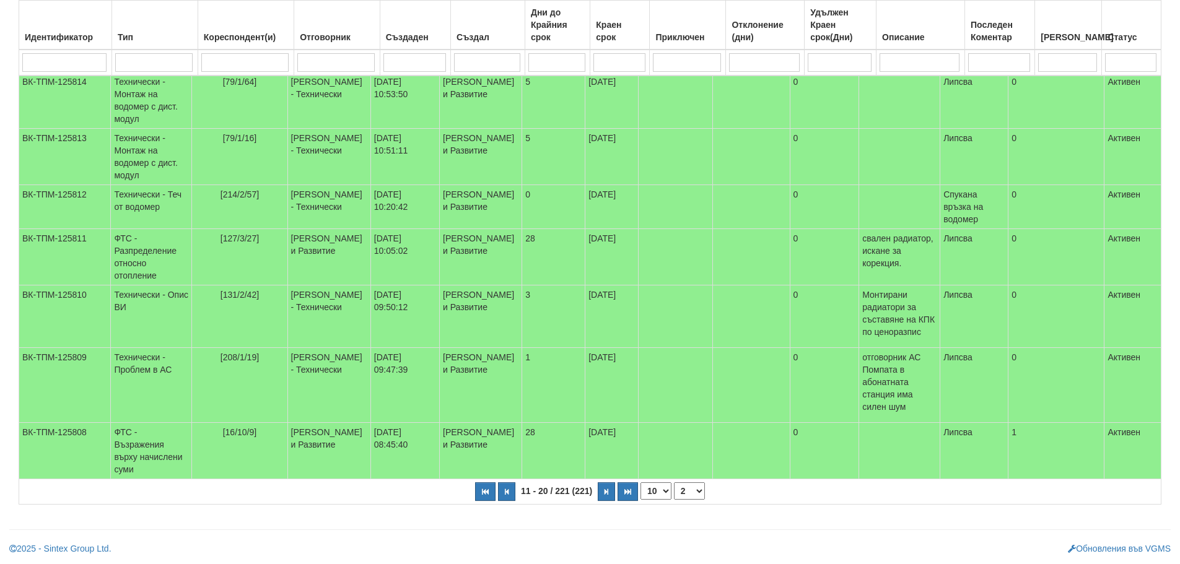
click at [693, 491] on select "1 2 3 4 5 6 7 10 15 20 23" at bounding box center [689, 491] width 31 height 17
click at [674, 483] on select "1 2 3 4 5 6 7 10 15 20 23" at bounding box center [689, 491] width 31 height 17
select select "3"
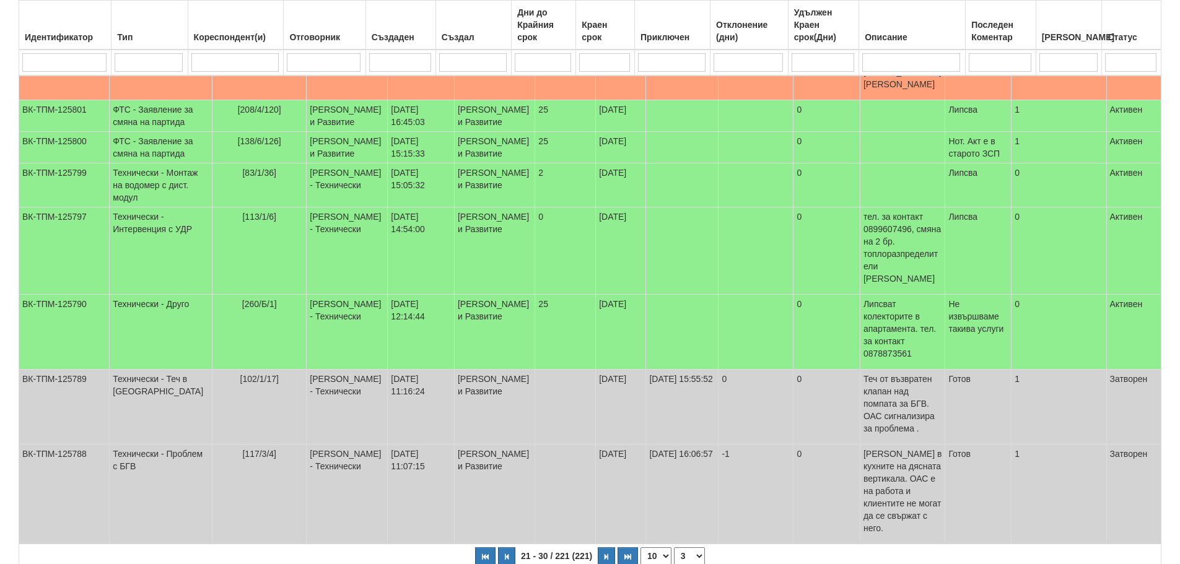
scroll to position [336, 0]
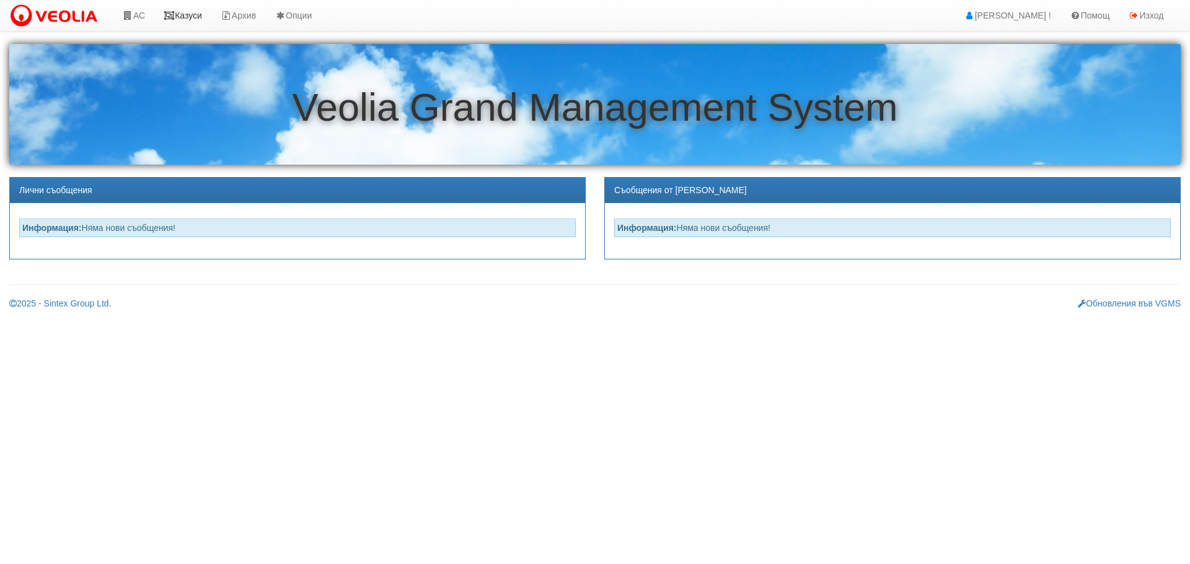
click at [179, 12] on link "Казуси" at bounding box center [182, 15] width 57 height 31
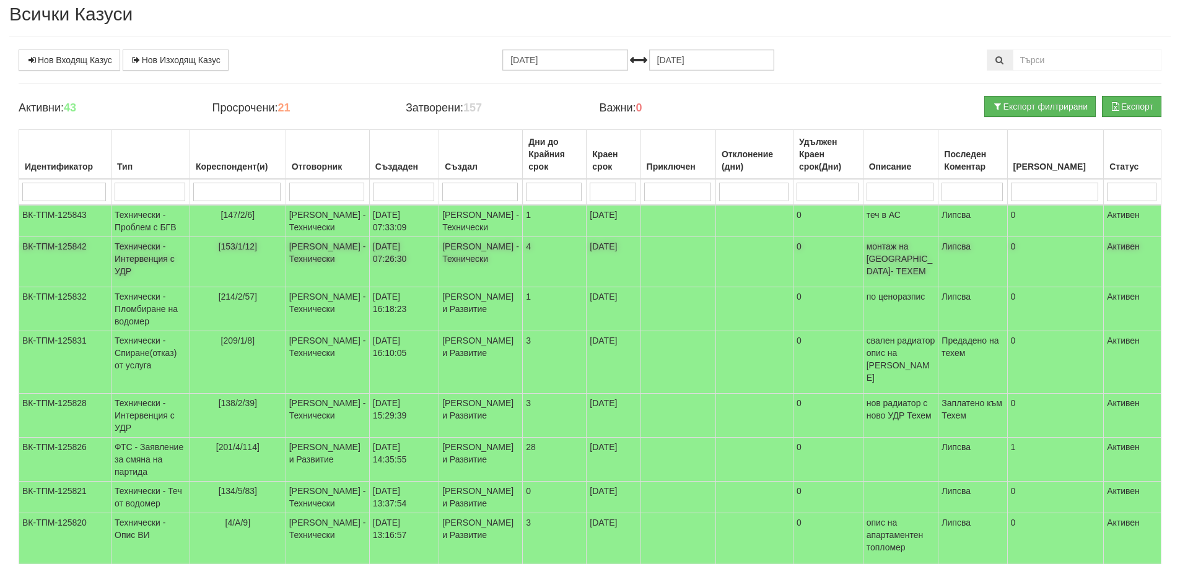
scroll to position [62, 0]
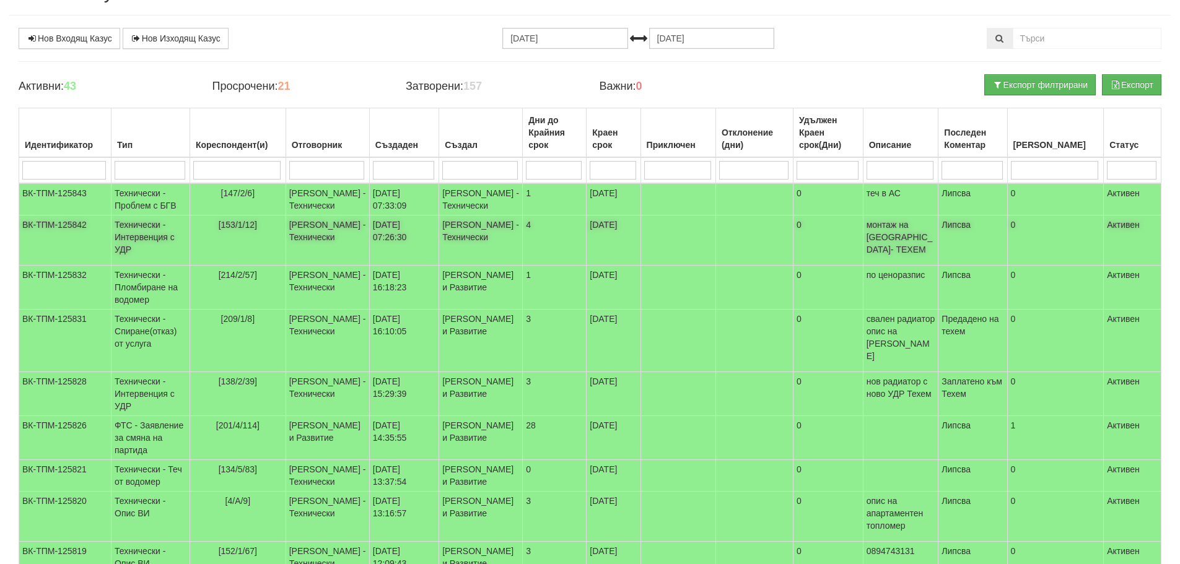
click at [134, 229] on td "Технически - Интервенция с УДР" at bounding box center [151, 241] width 79 height 50
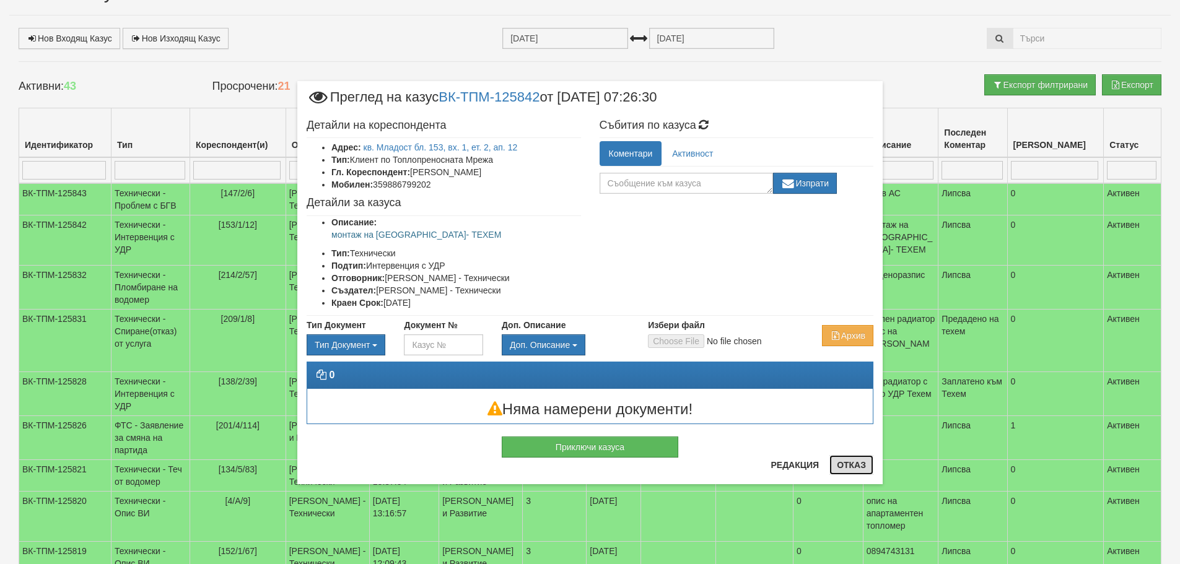
click at [849, 463] on button "Отказ" at bounding box center [852, 465] width 44 height 20
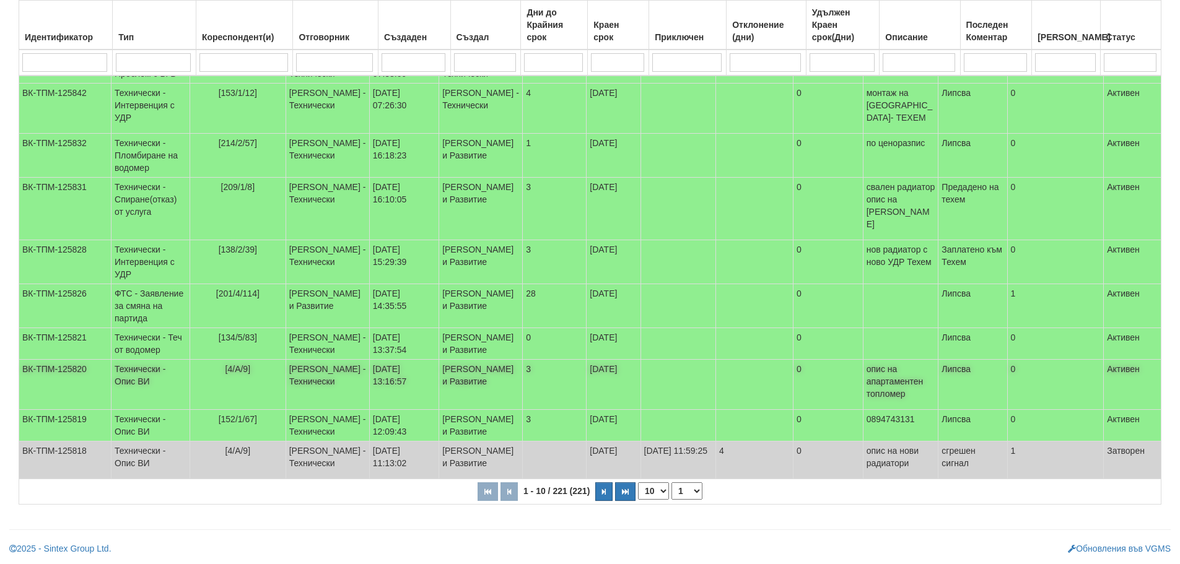
scroll to position [281, 0]
